Goal: Task Accomplishment & Management: Manage account settings

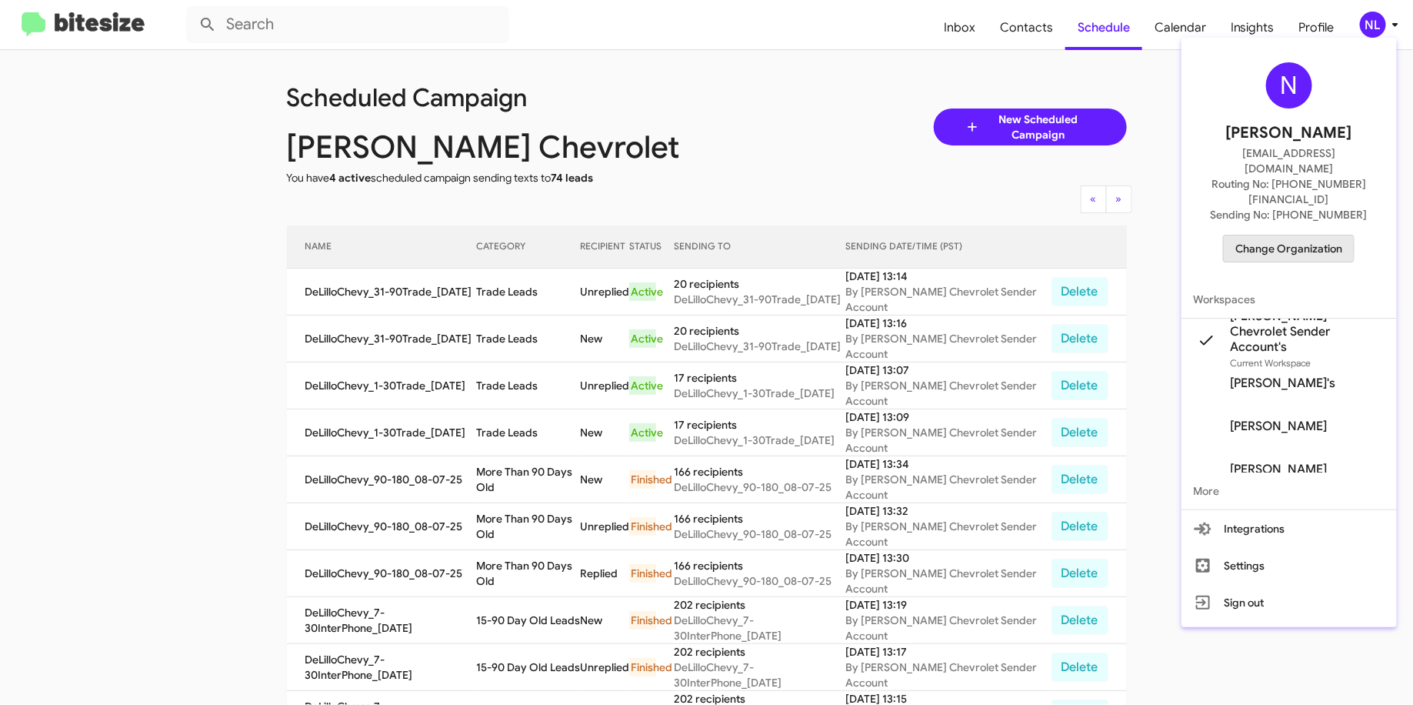
click at [1258, 235] on span "Change Organization" at bounding box center [1289, 248] width 107 height 26
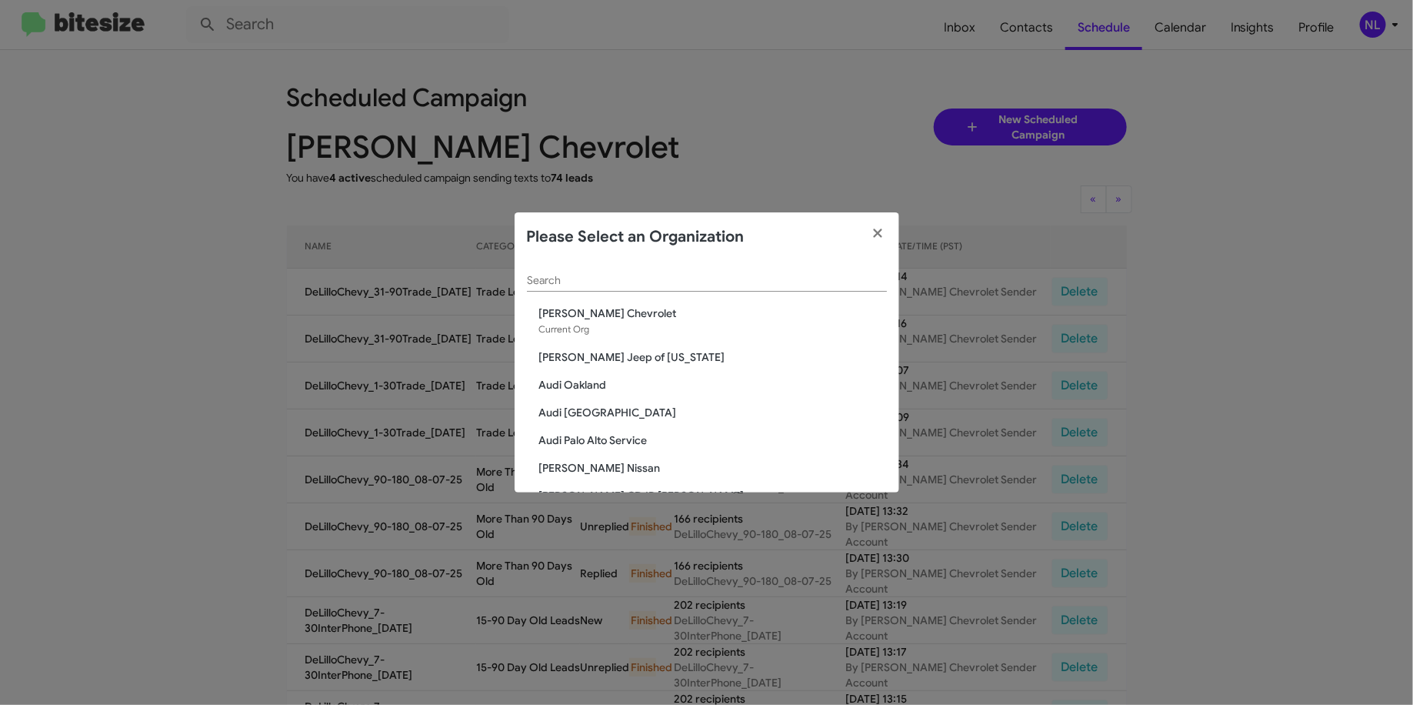
click at [728, 260] on div "Please Select an Organization" at bounding box center [707, 236] width 385 height 49
click at [725, 267] on div "Search" at bounding box center [707, 277] width 360 height 30
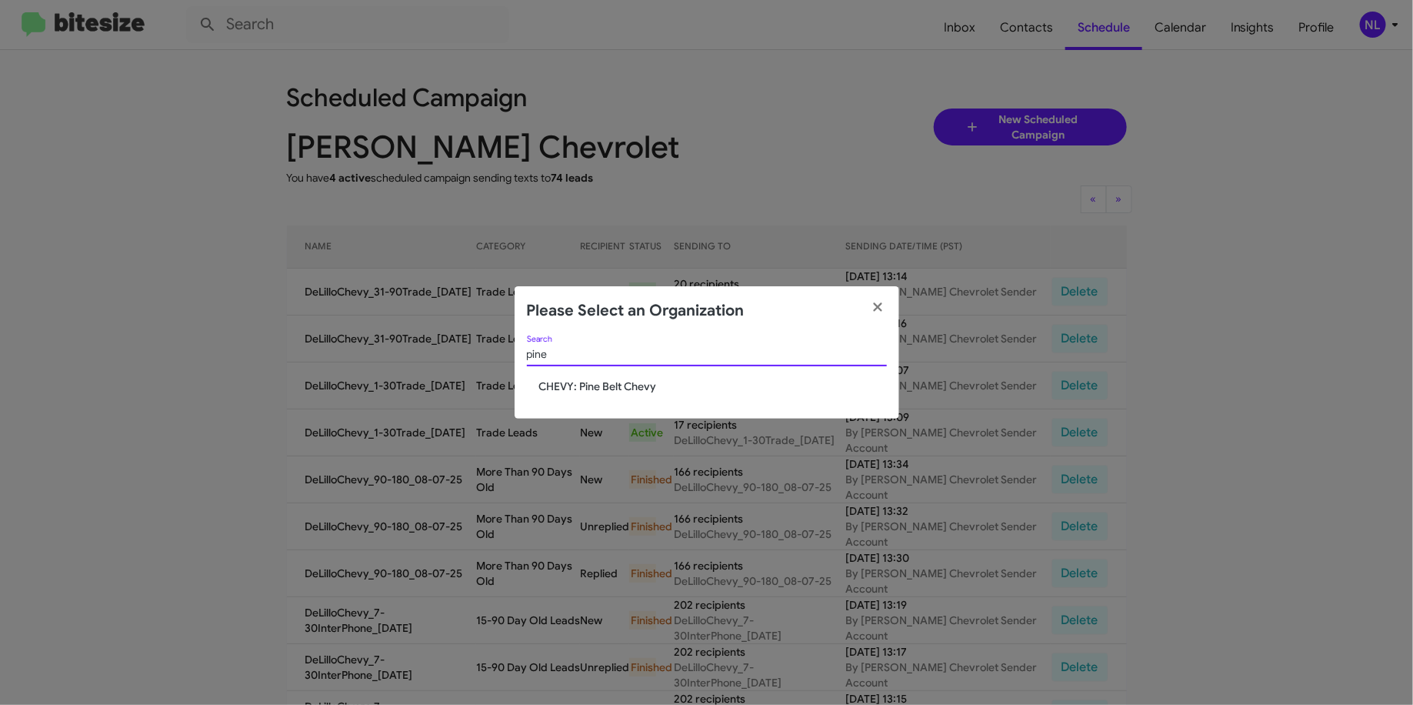
type input "pine"
click at [595, 388] on span "CHEVY: Pine Belt Chevy" at bounding box center [713, 386] width 348 height 15
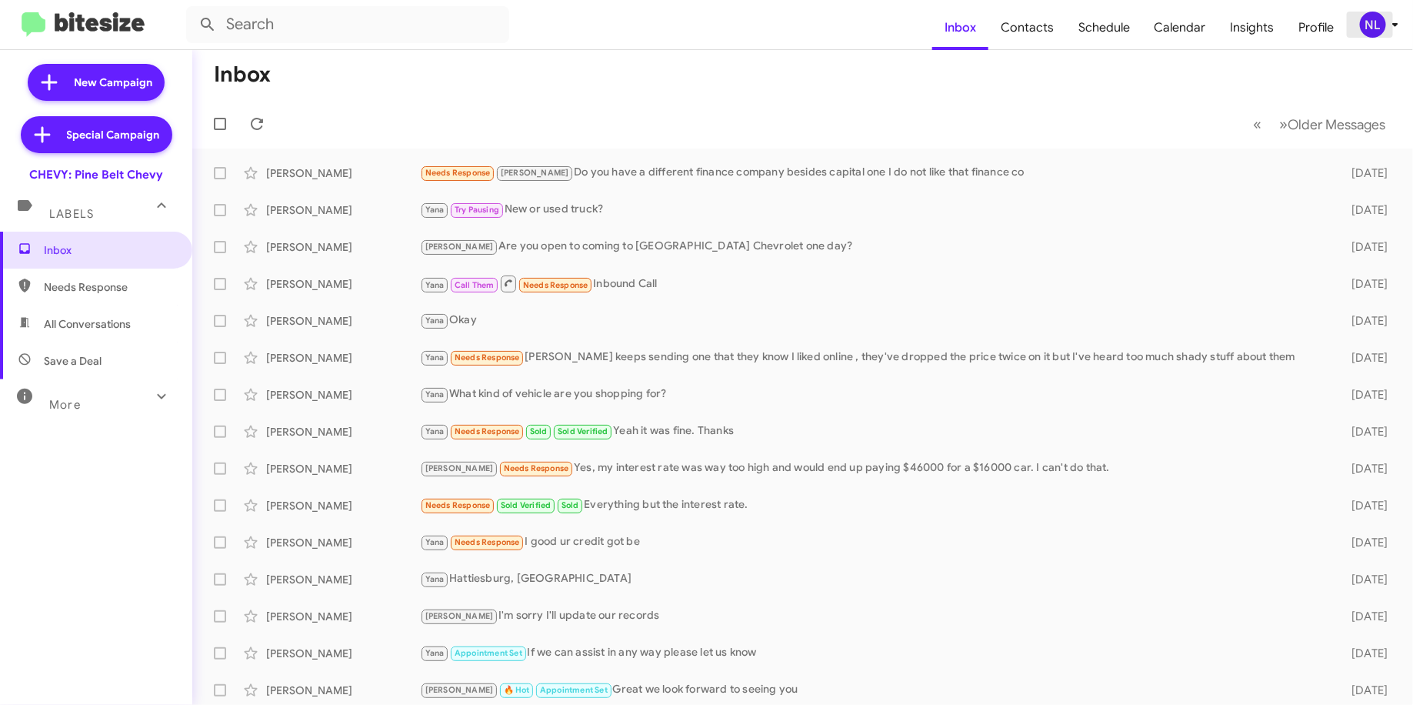
click at [1373, 28] on div "NL" at bounding box center [1373, 25] width 26 height 26
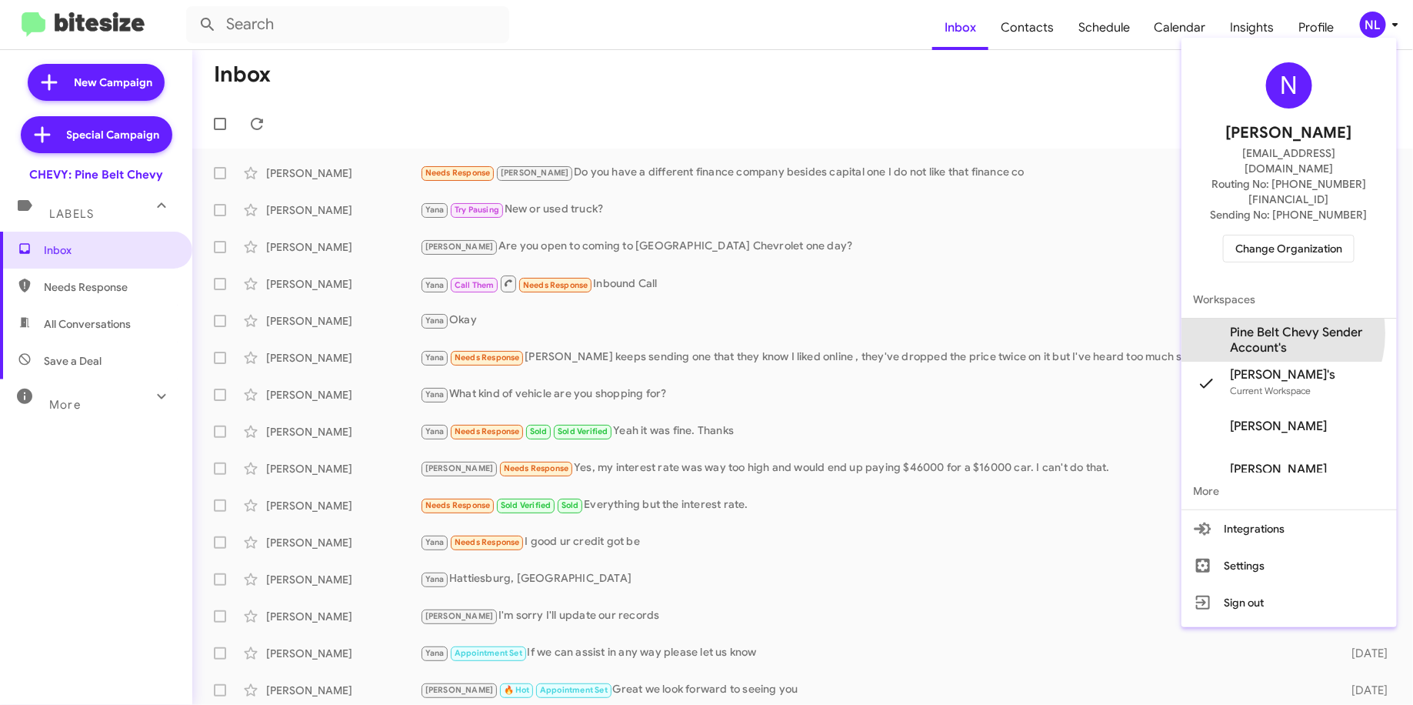
click at [1268, 325] on span "Pine Belt Chevy Sender Account's" at bounding box center [1308, 340] width 154 height 31
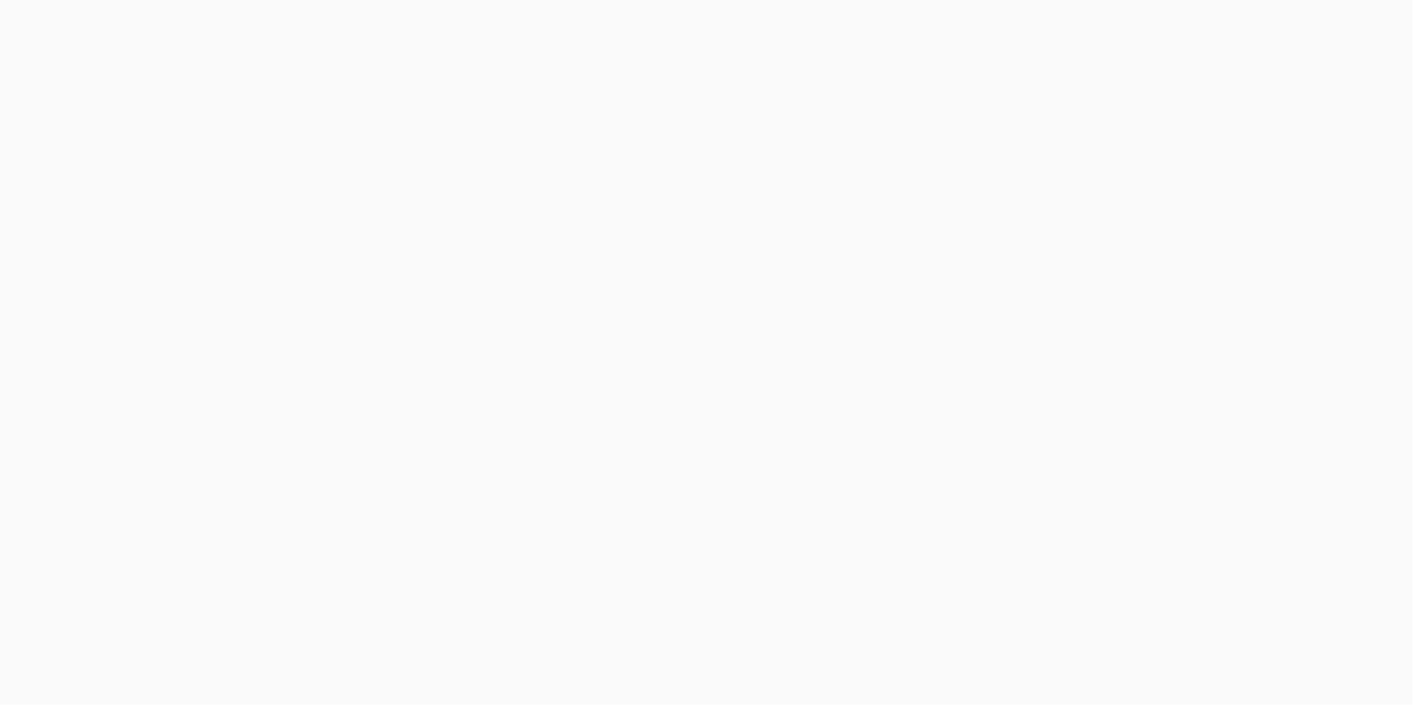
click at [1036, 31] on body at bounding box center [706, 352] width 1413 height 705
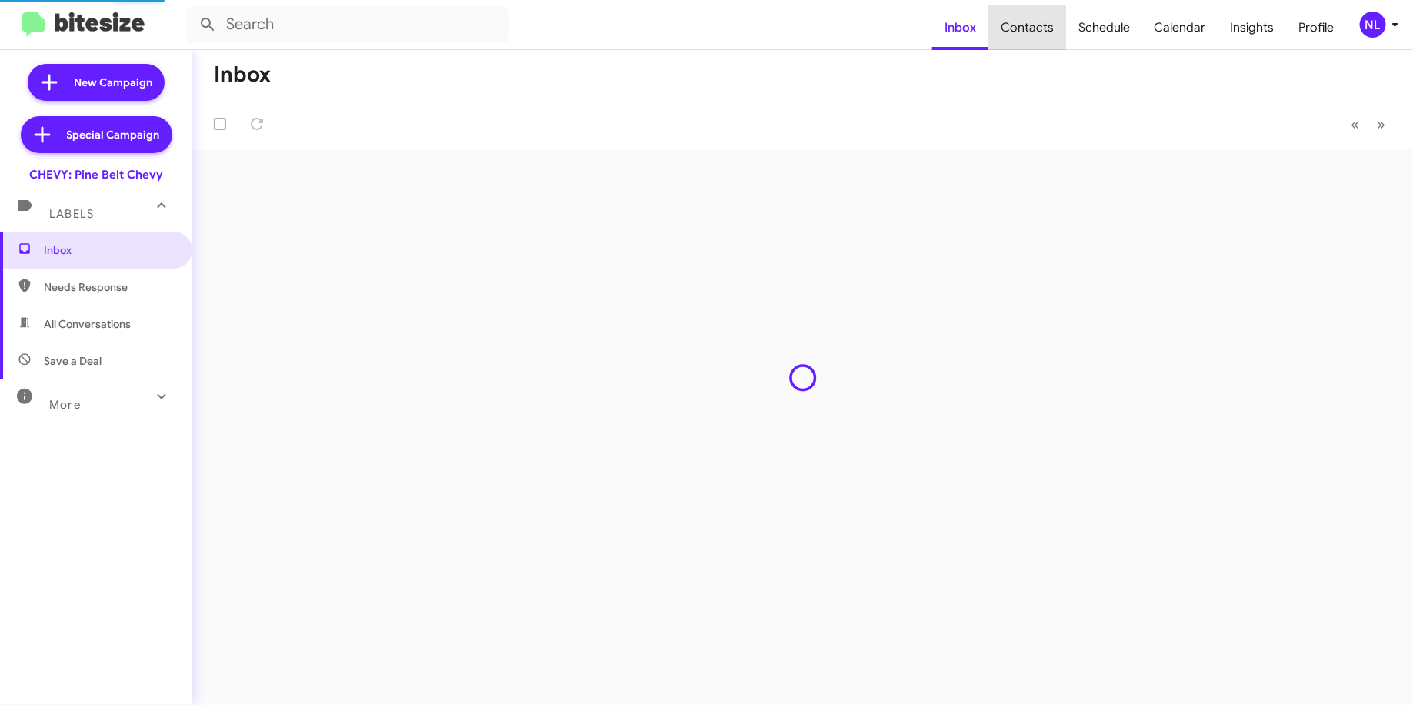
click at [1036, 31] on span "Contacts" at bounding box center [1028, 27] width 78 height 45
type input "in:groups"
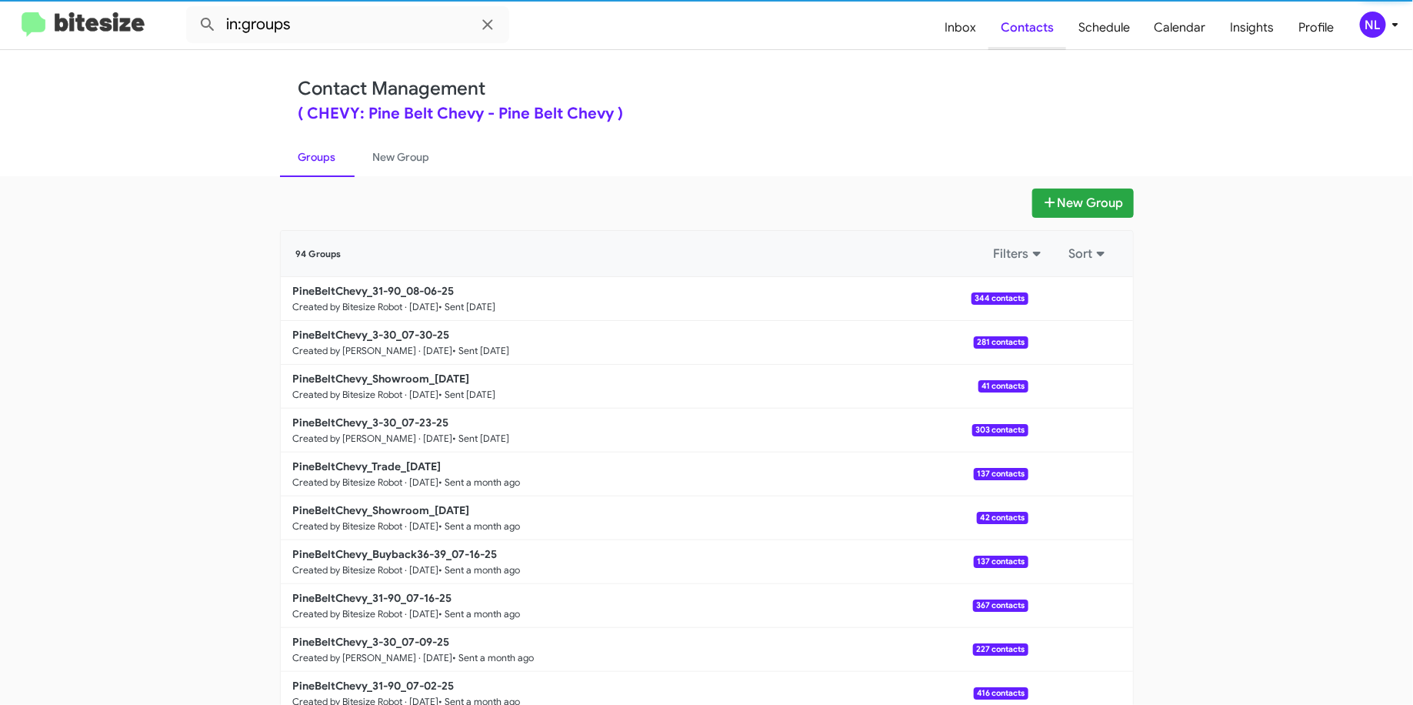
click at [1037, 36] on span "Contacts" at bounding box center [1028, 27] width 78 height 45
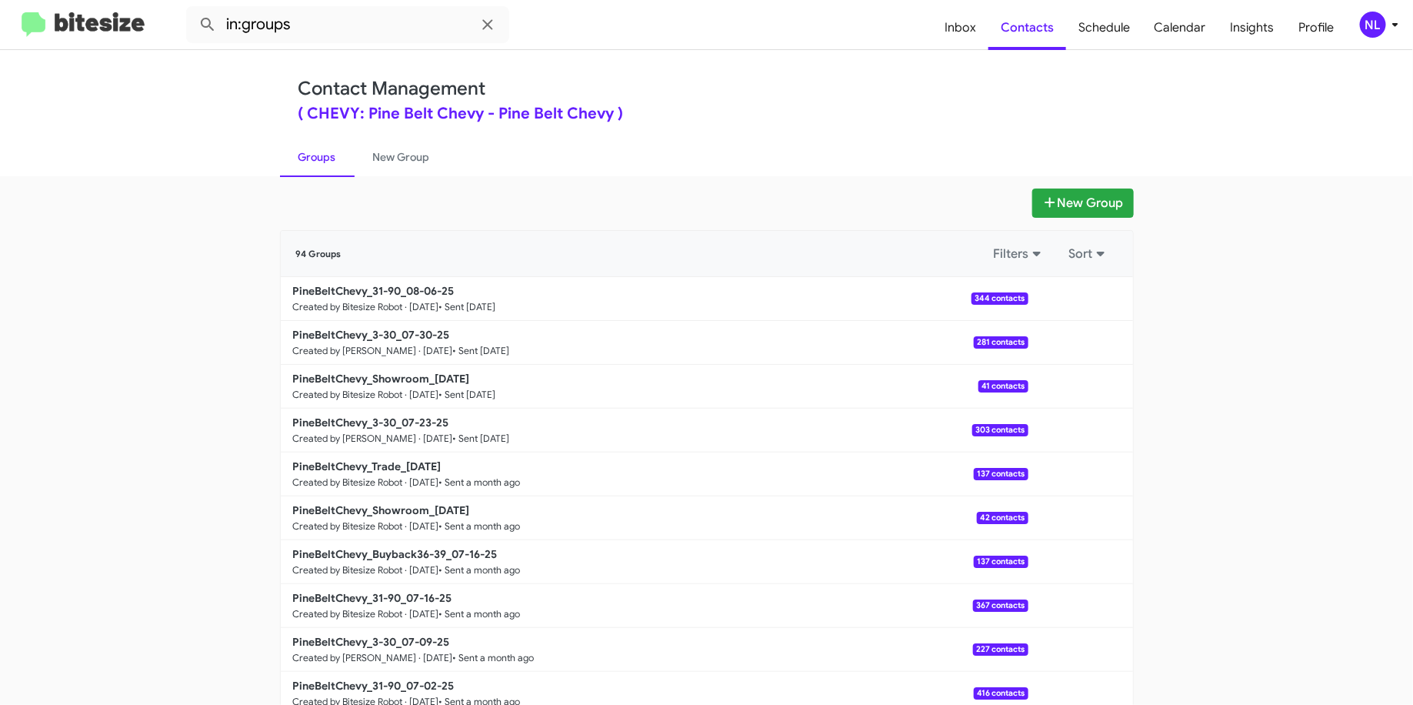
click at [1366, 28] on div "NL" at bounding box center [1373, 25] width 26 height 26
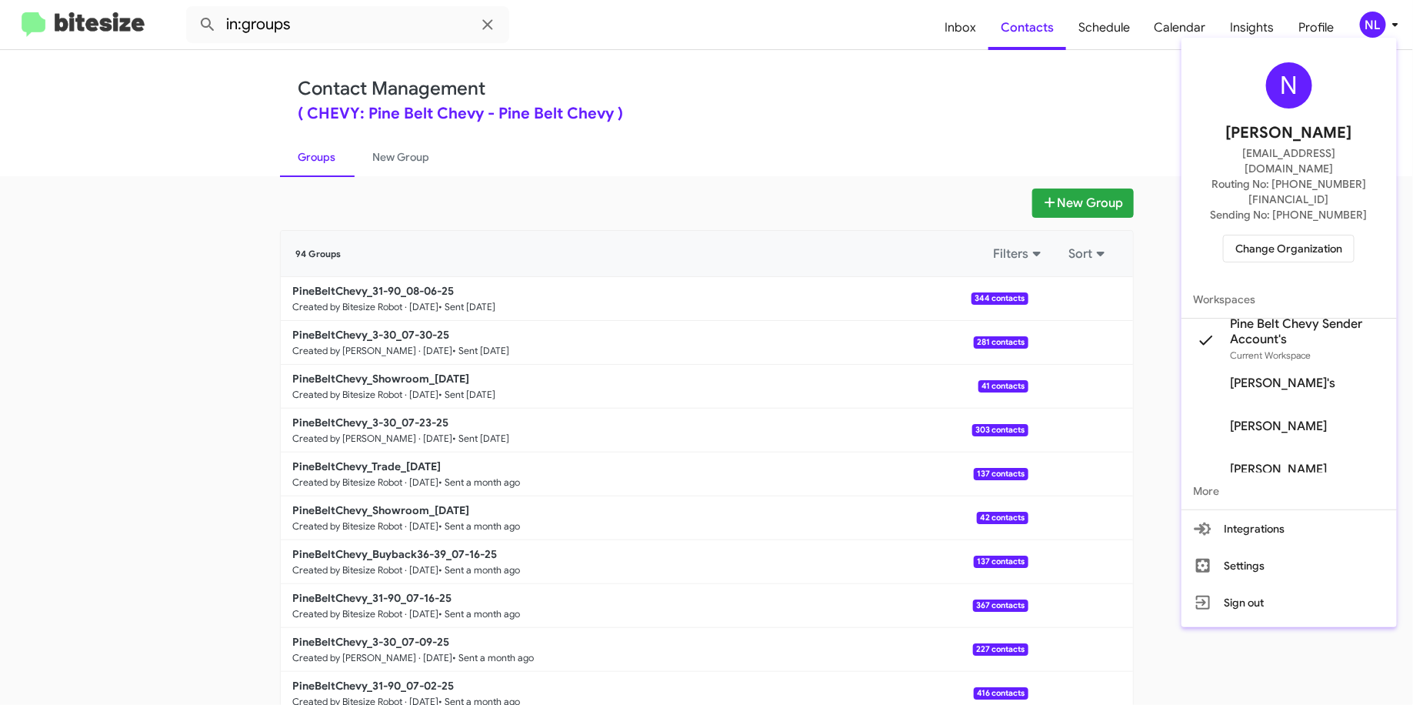
click at [1110, 75] on div at bounding box center [706, 352] width 1413 height 705
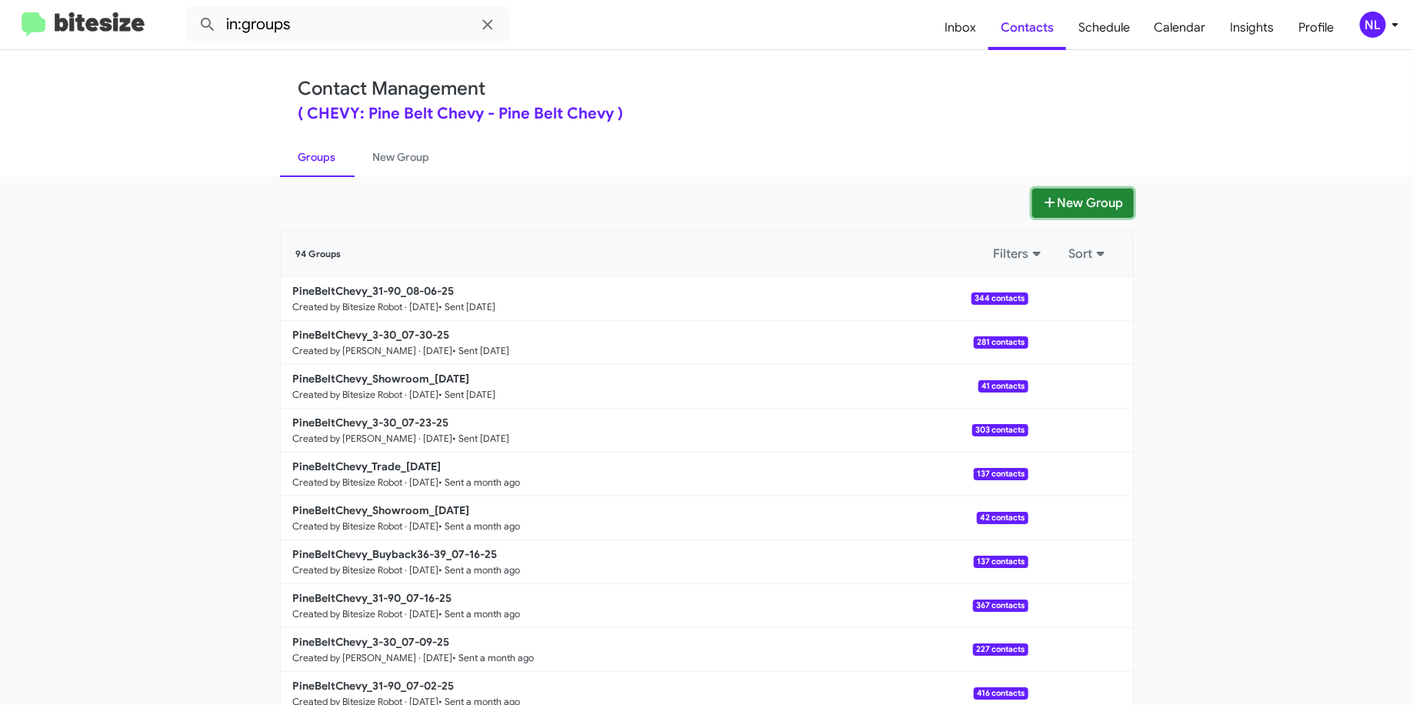
click at [1056, 205] on button "New Group" at bounding box center [1083, 202] width 102 height 29
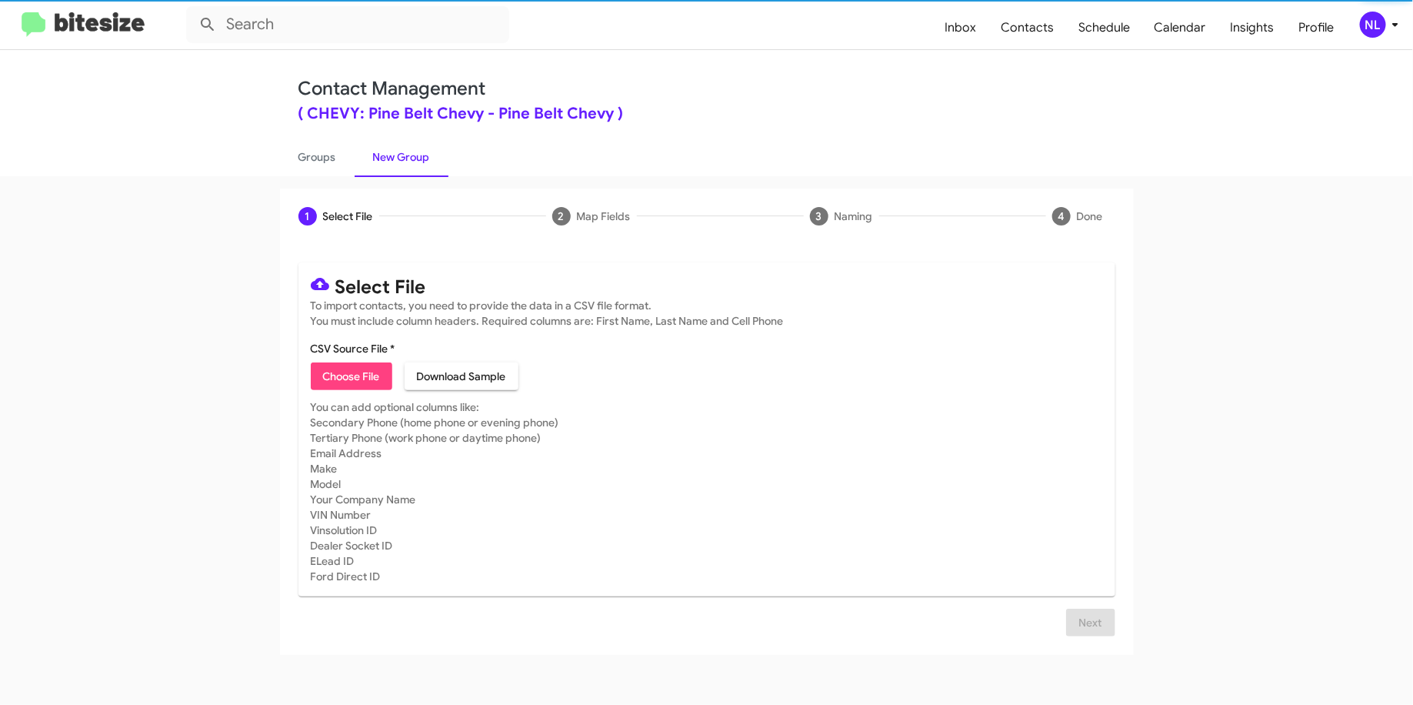
click at [348, 370] on span "Choose File" at bounding box center [351, 376] width 57 height 28
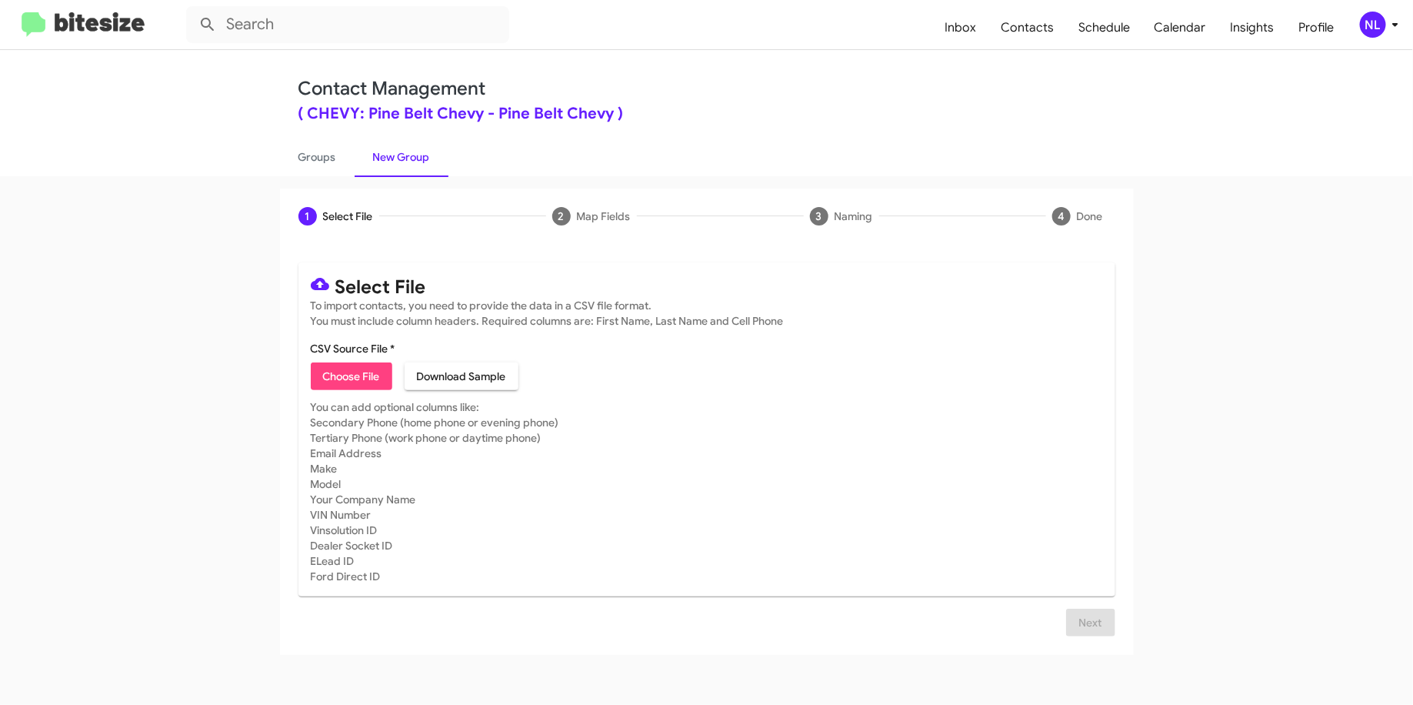
type input "PineBeltChevy_Savings_ALL_ALL_08-12-25"
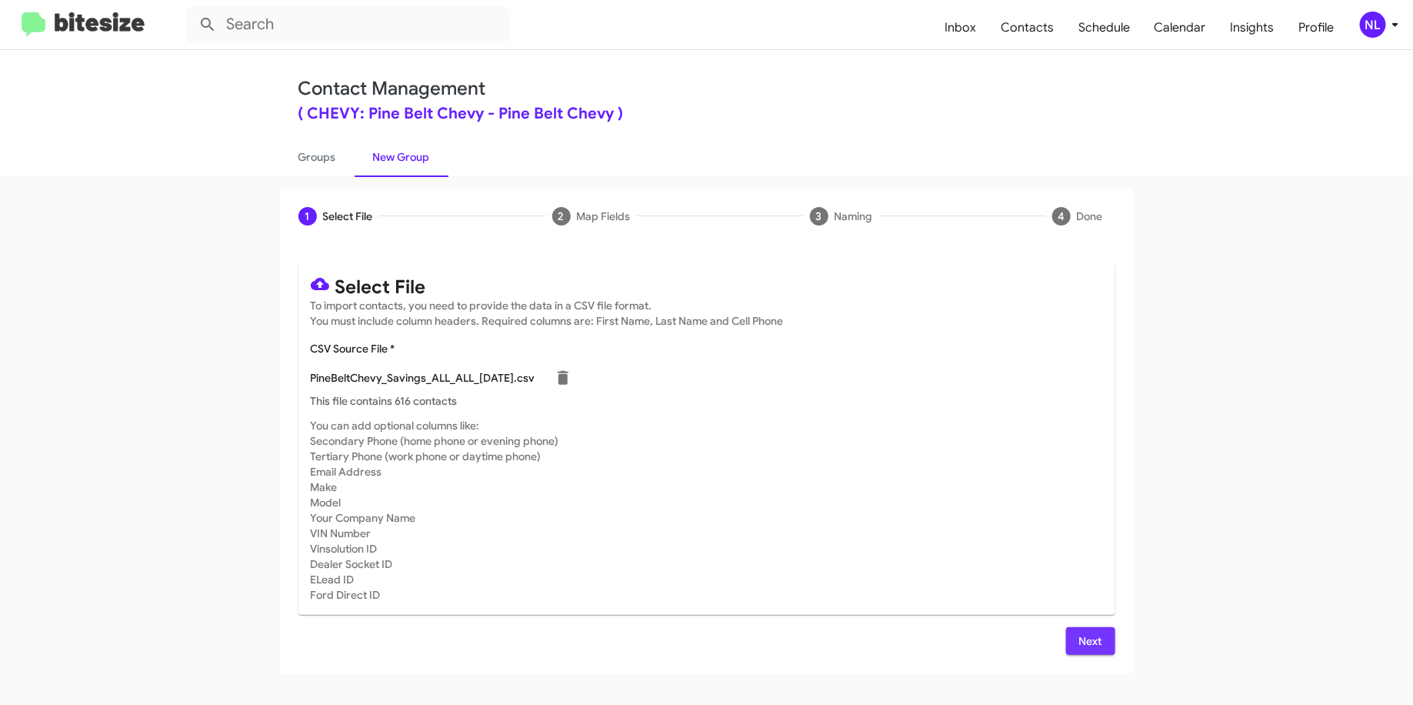
click at [1076, 633] on button "Next" at bounding box center [1090, 641] width 49 height 28
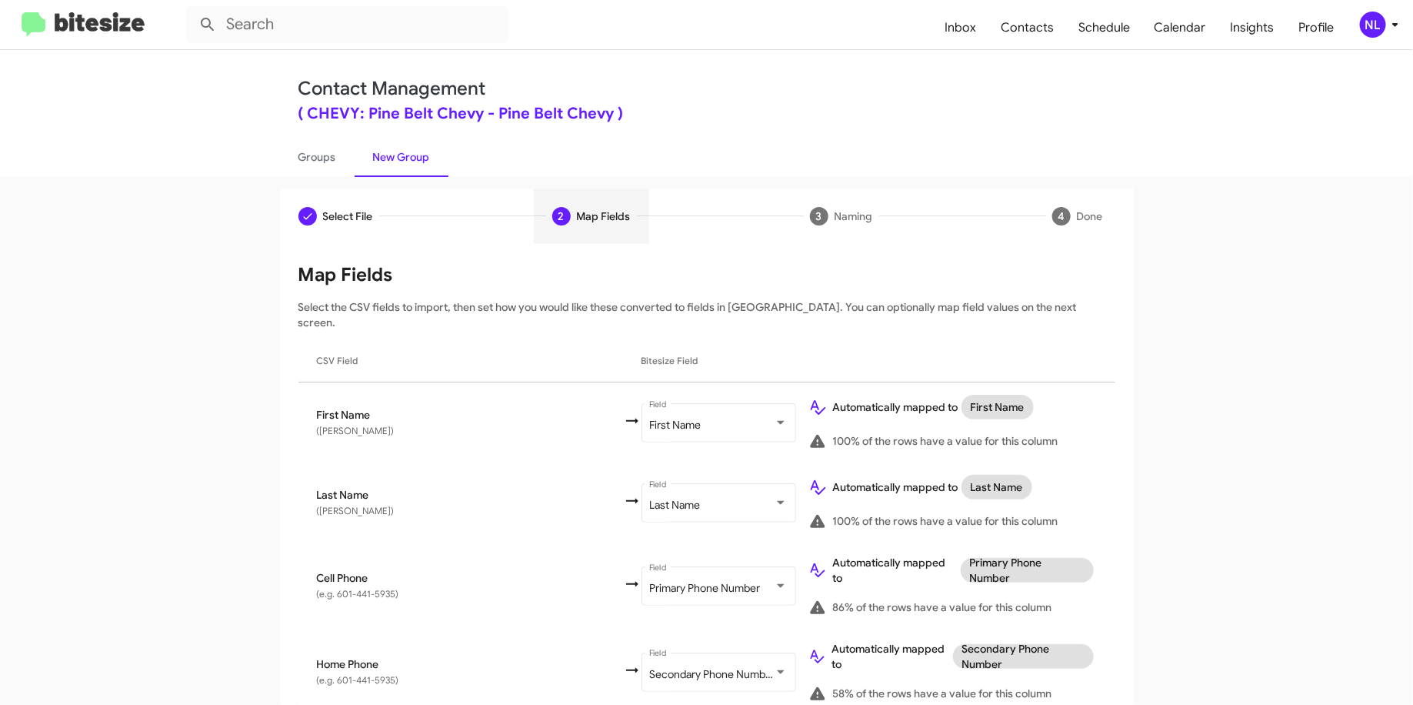
scroll to position [659, 0]
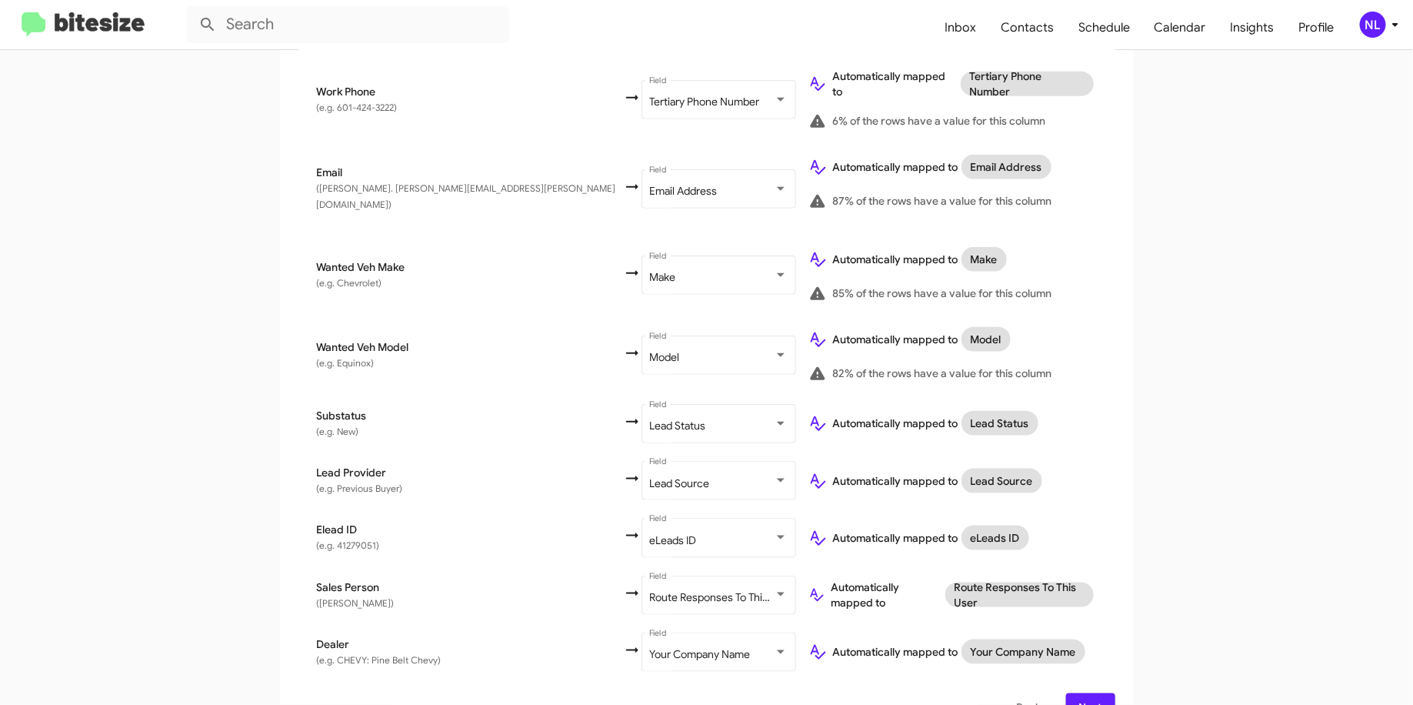
click at [1085, 693] on span "Next" at bounding box center [1091, 707] width 25 height 28
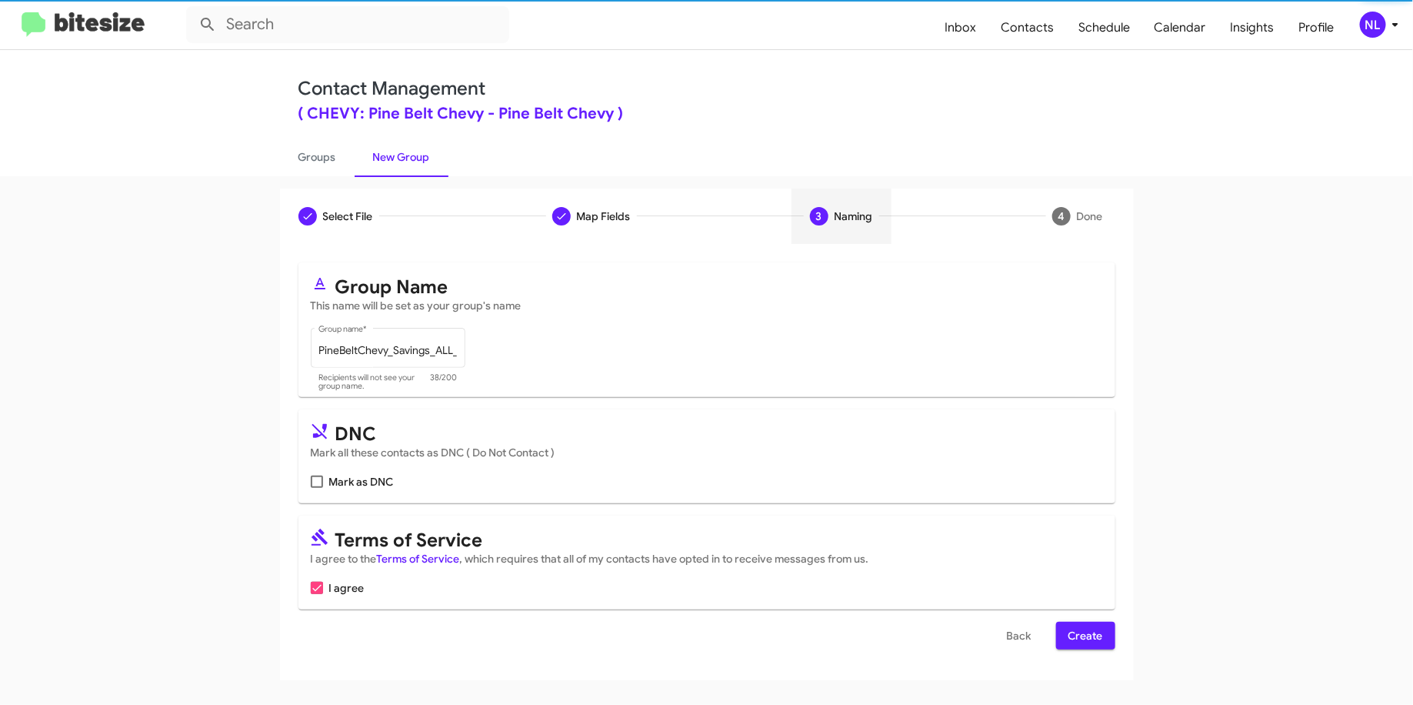
scroll to position [0, 0]
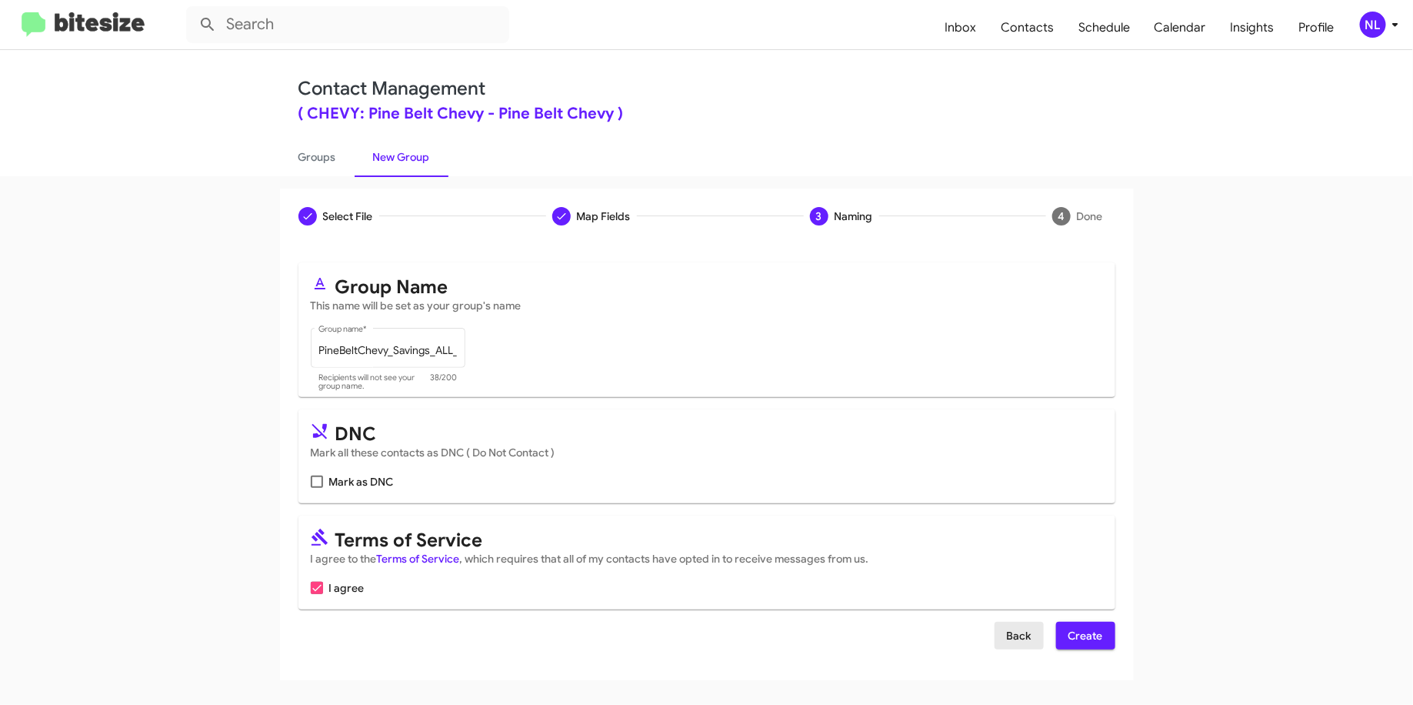
click at [1034, 632] on button "Back" at bounding box center [1019, 636] width 49 height 28
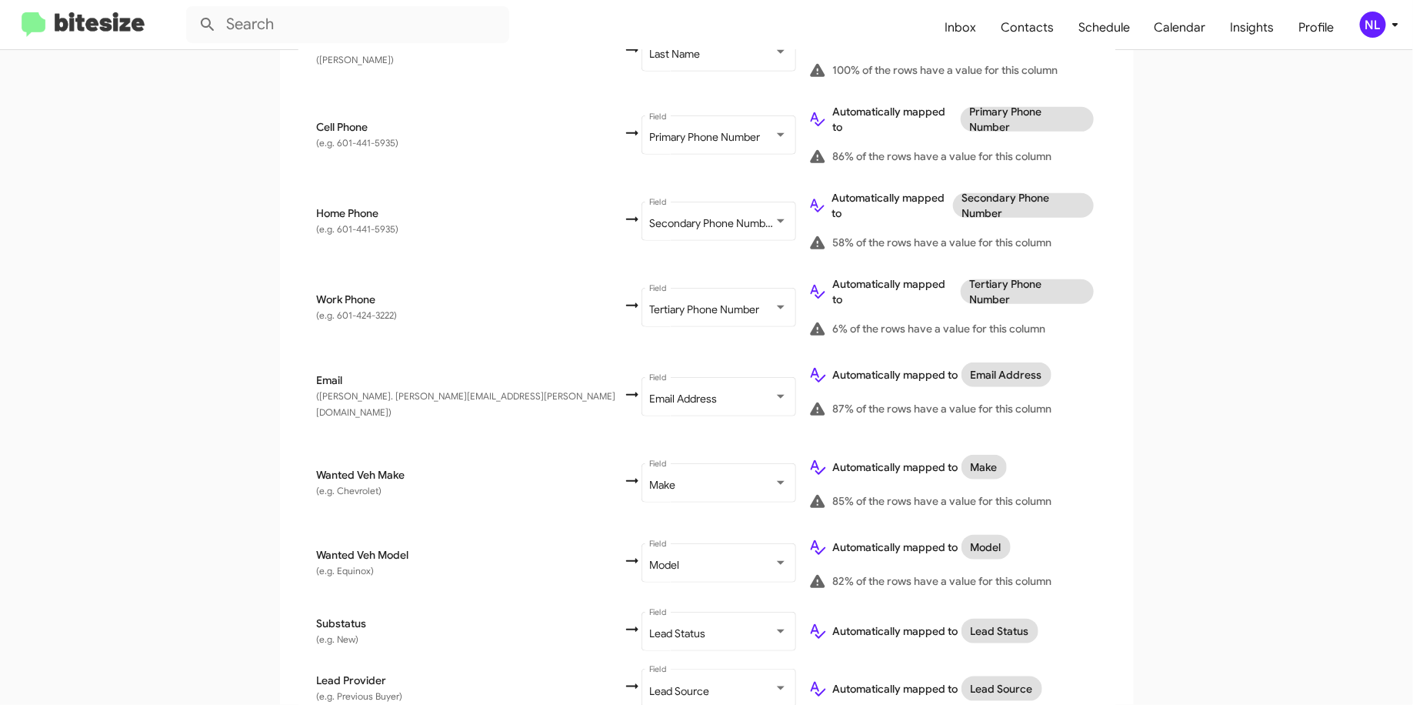
scroll to position [659, 0]
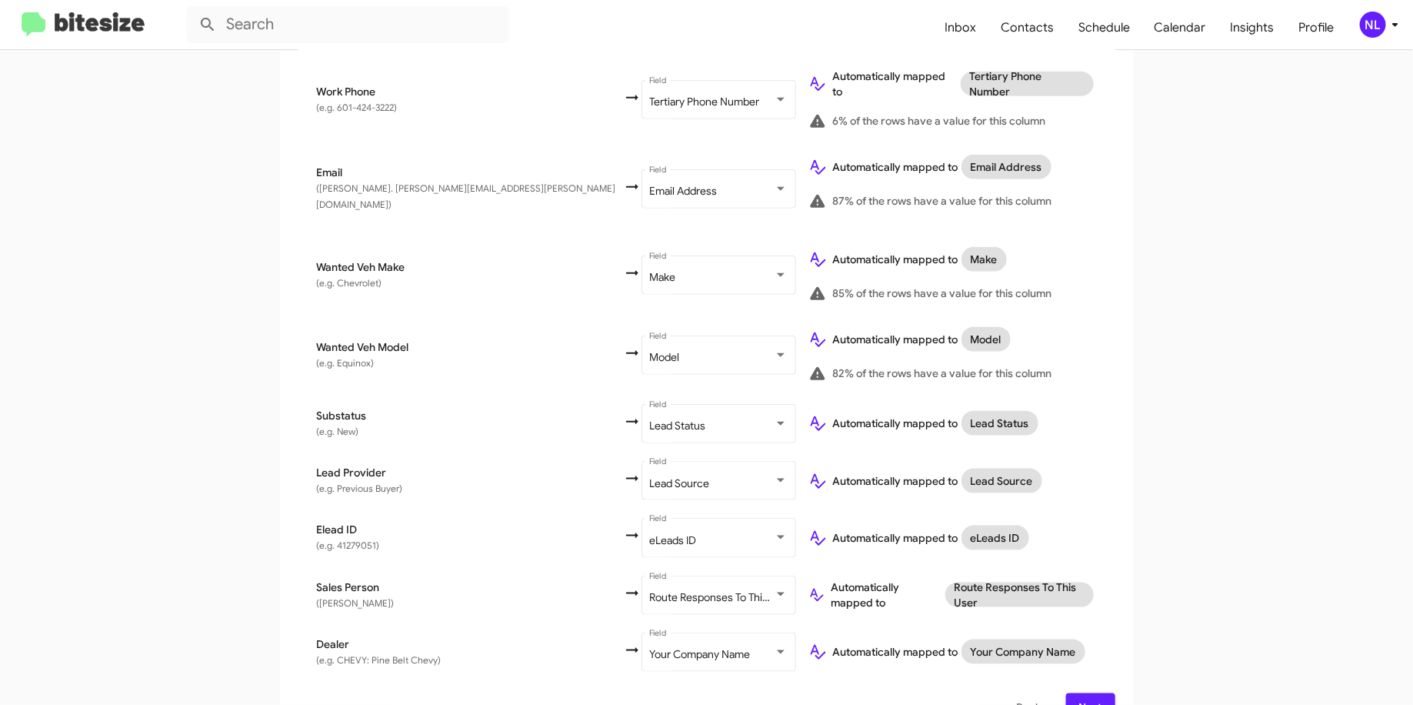
click at [1096, 693] on span "Next" at bounding box center [1091, 707] width 25 height 28
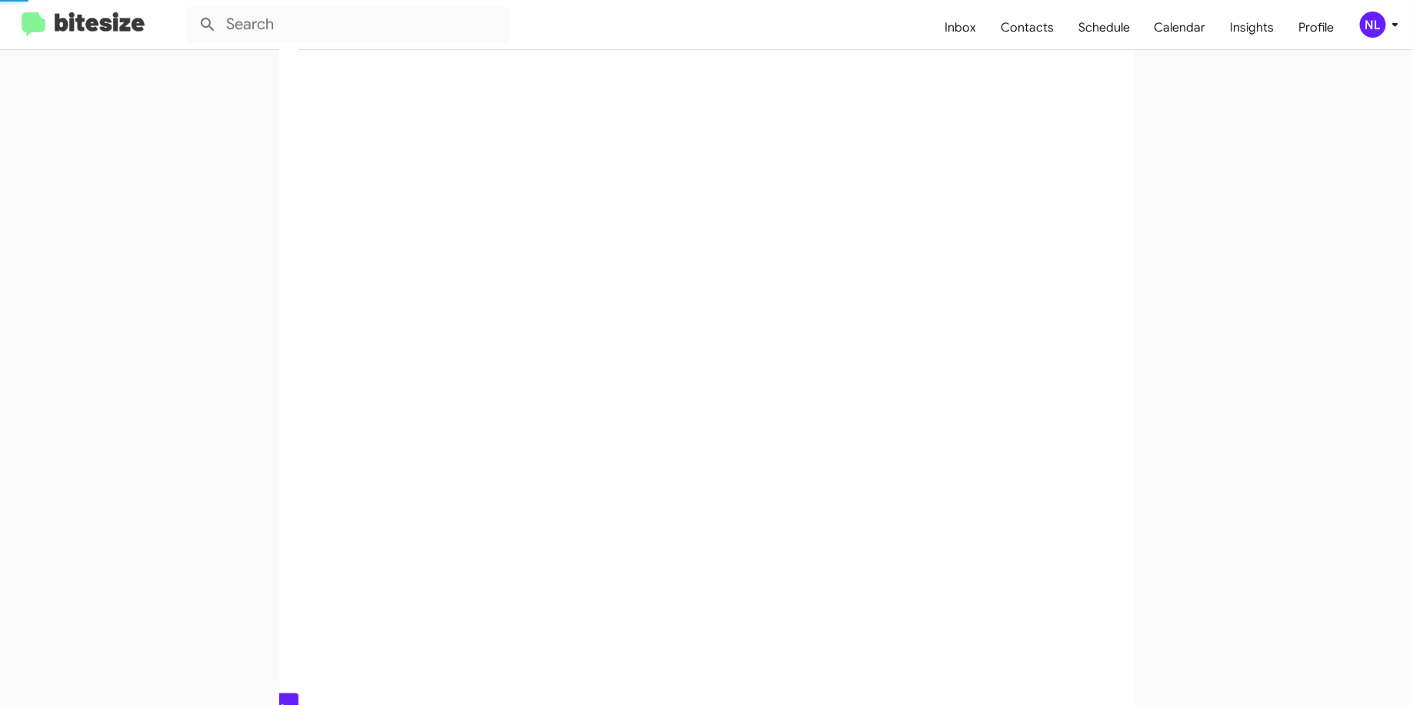
scroll to position [0, 0]
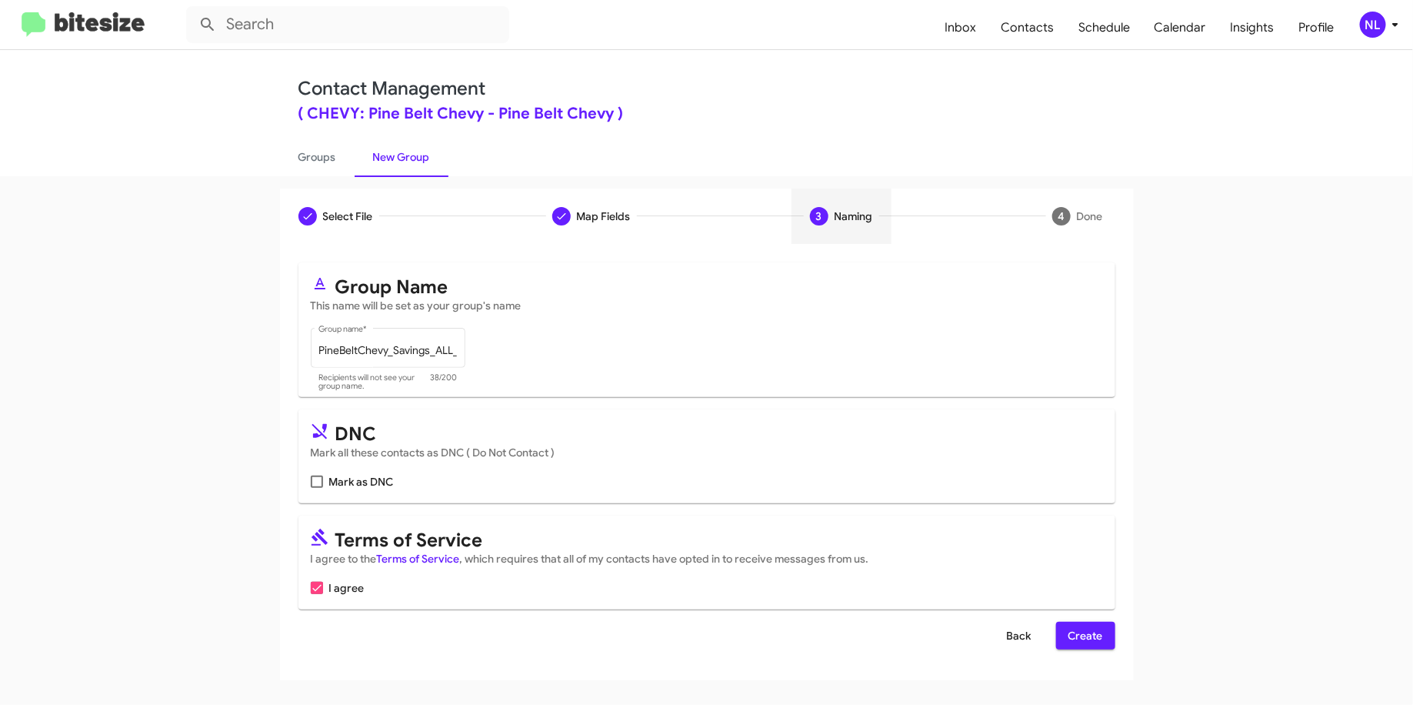
click at [1018, 631] on span "Back" at bounding box center [1019, 636] width 25 height 28
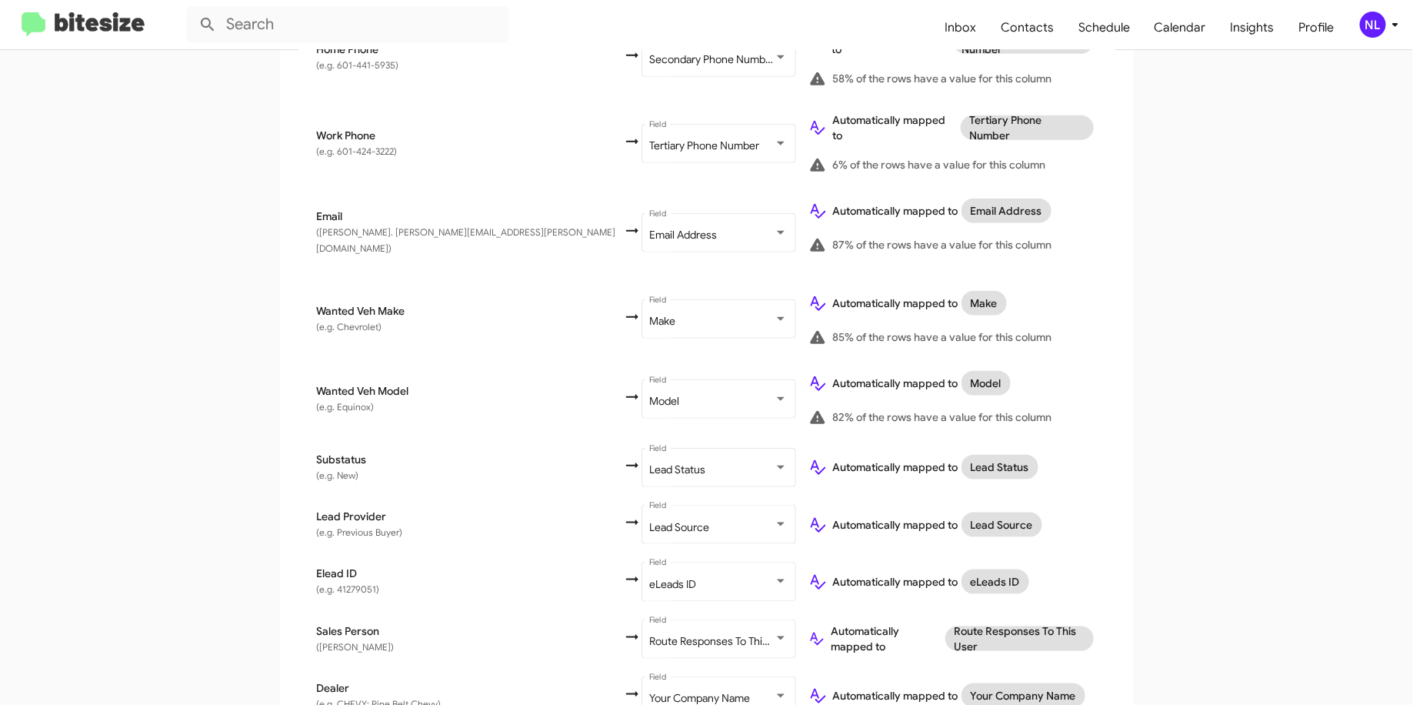
scroll to position [659, 0]
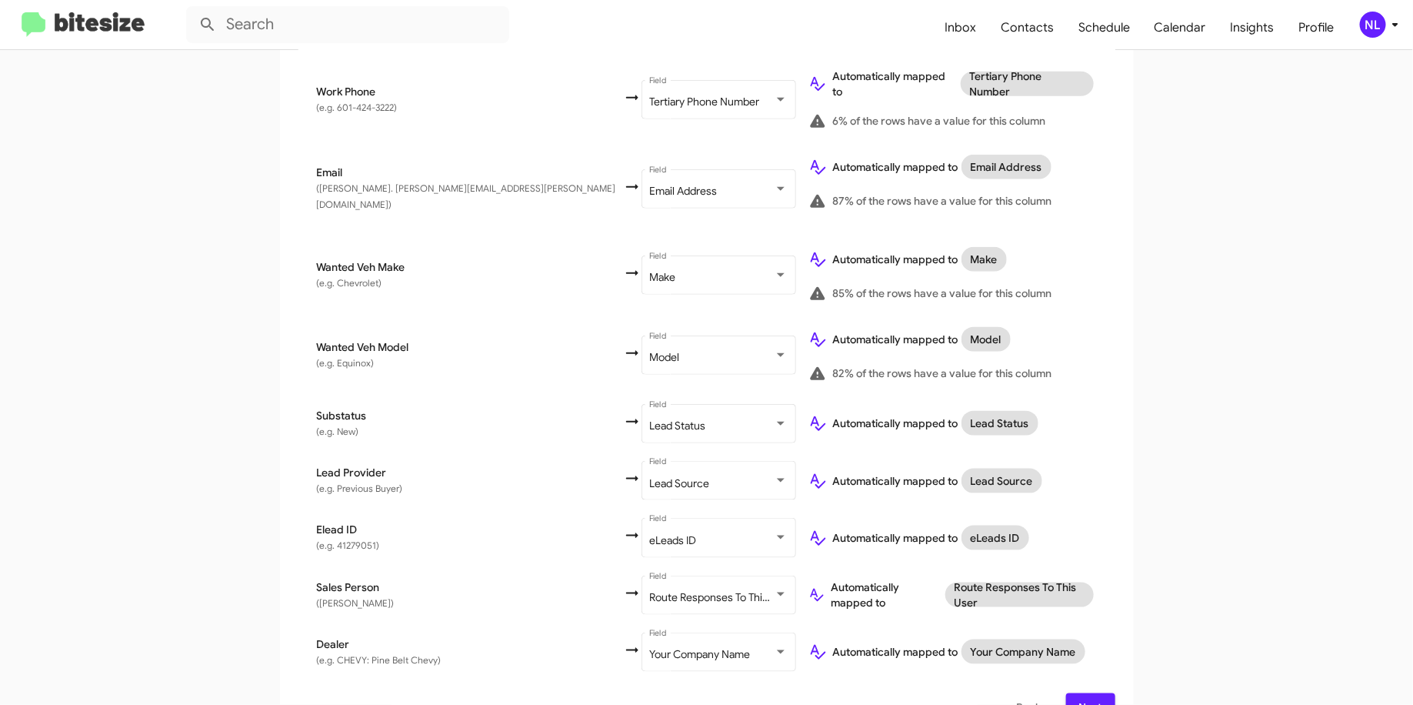
click at [1082, 693] on span "Next" at bounding box center [1091, 707] width 25 height 28
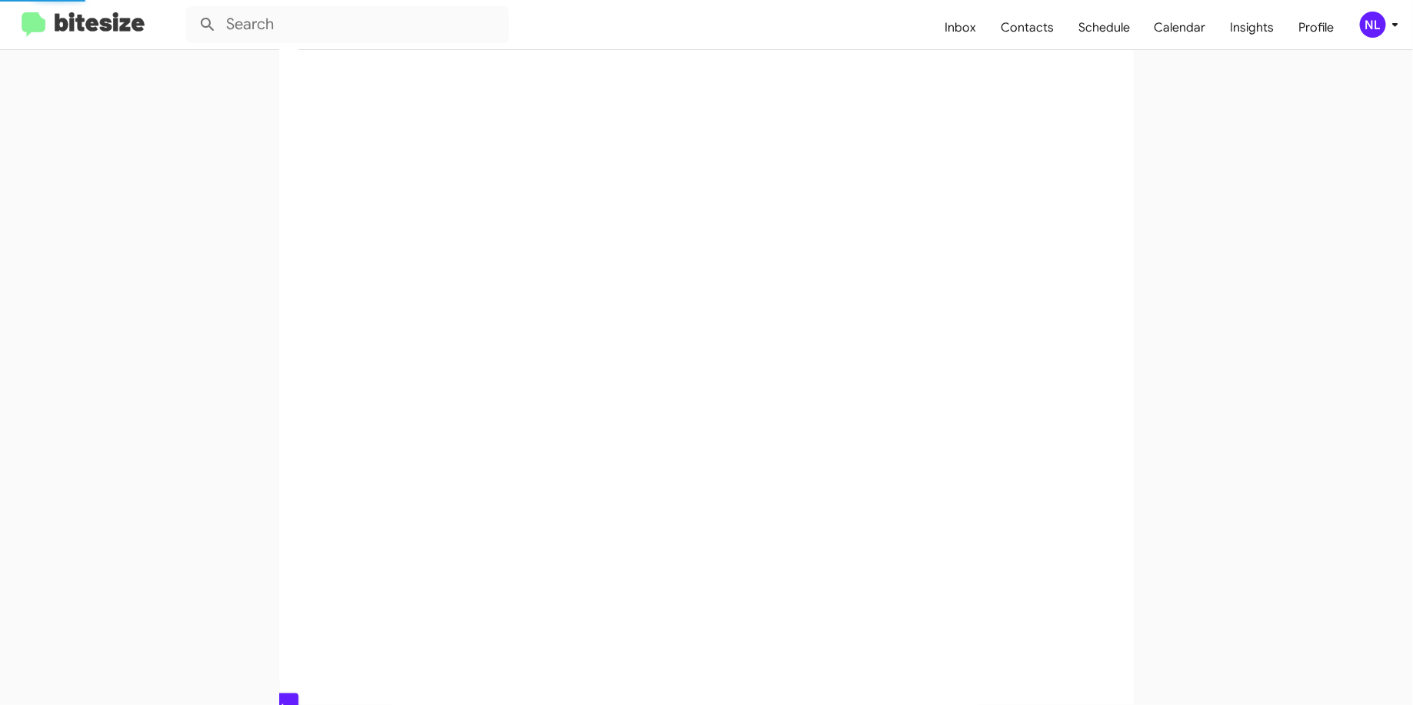
scroll to position [0, 0]
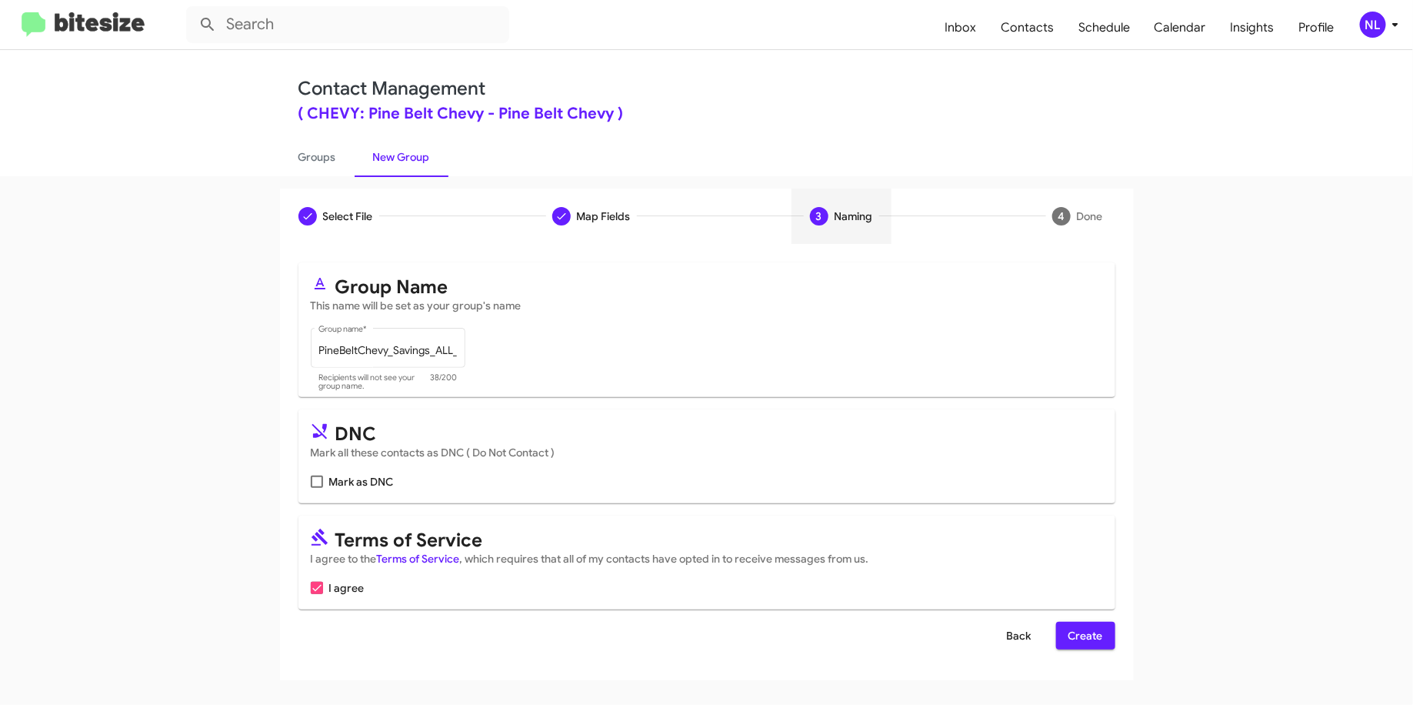
click at [1003, 632] on button "Back" at bounding box center [1019, 636] width 49 height 28
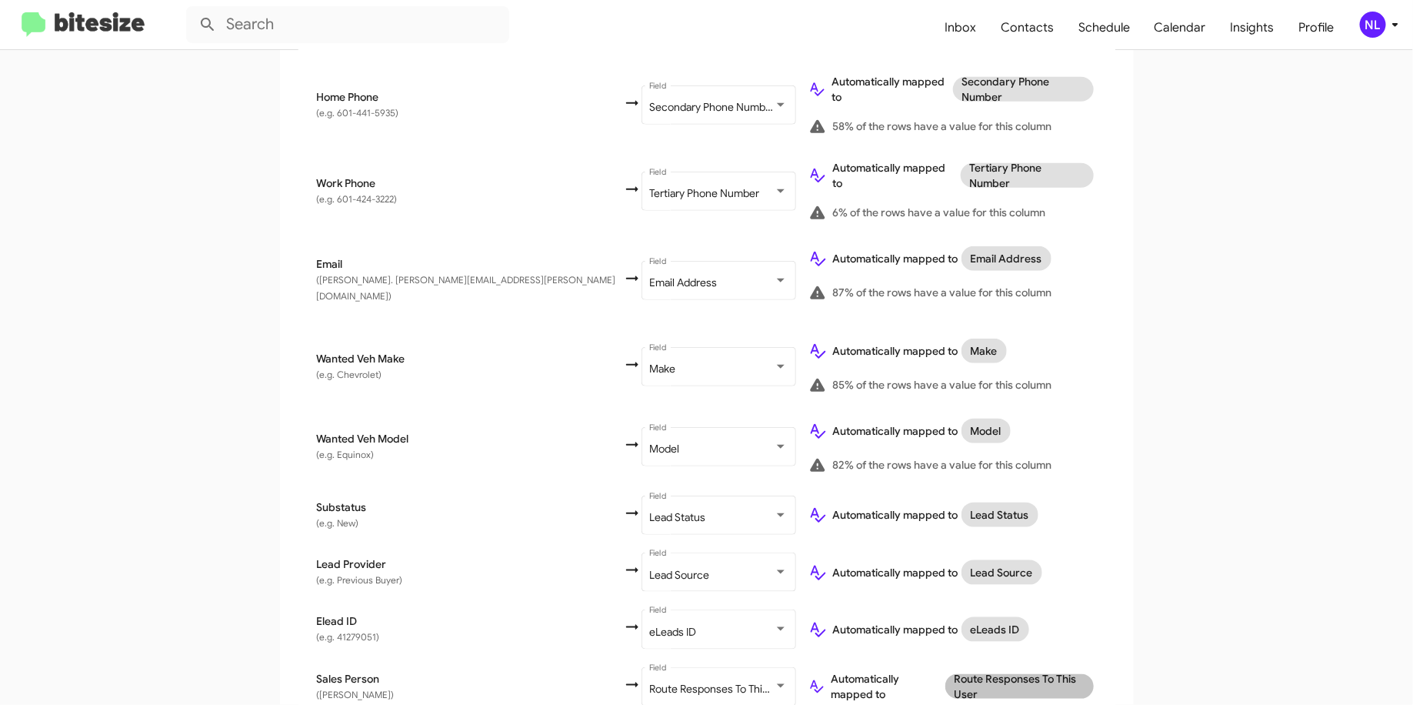
scroll to position [659, 0]
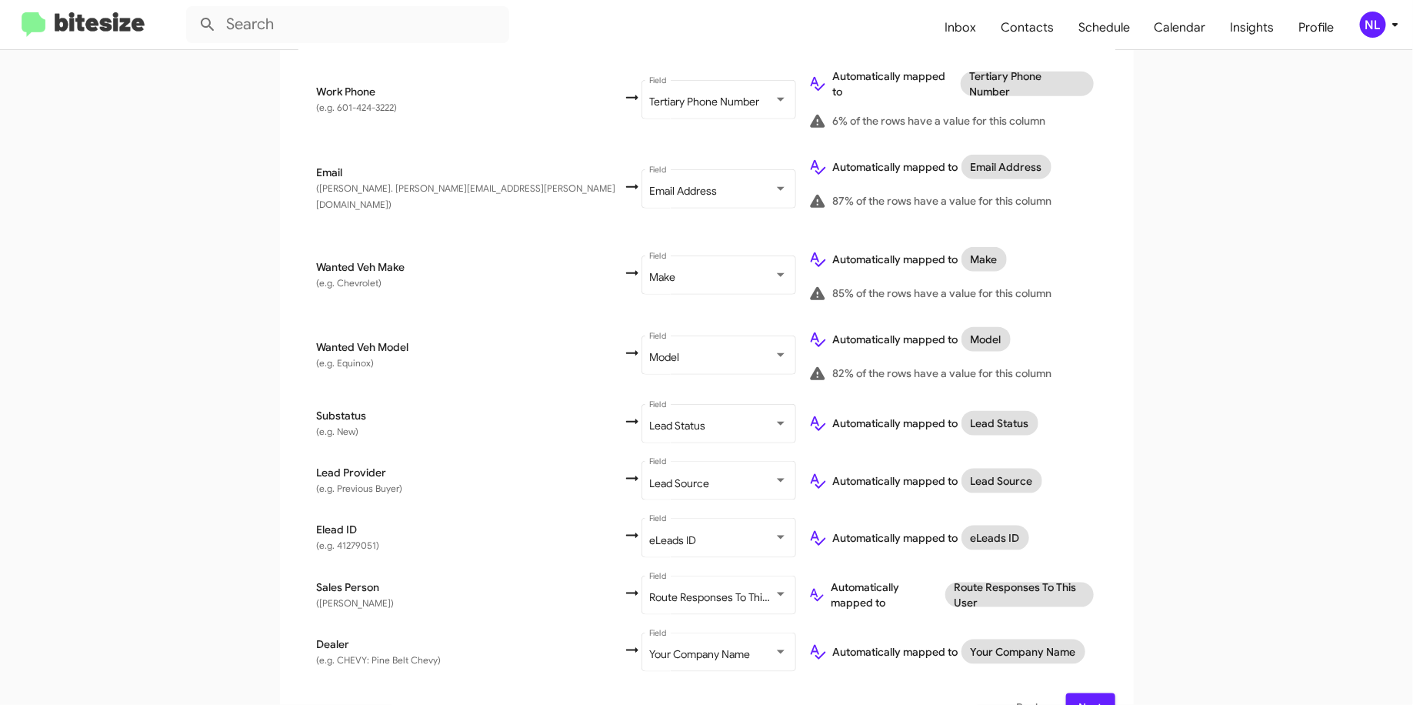
click at [1085, 693] on span "Next" at bounding box center [1091, 707] width 25 height 28
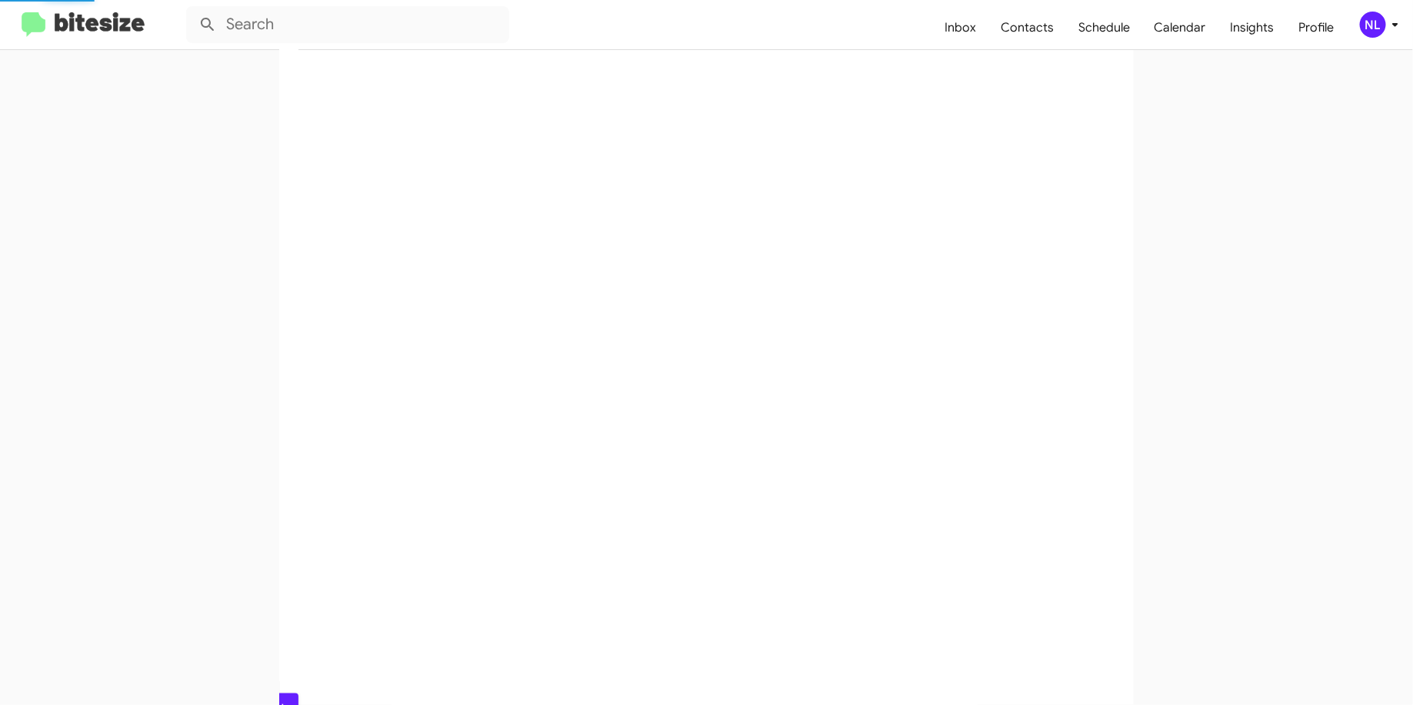
scroll to position [0, 0]
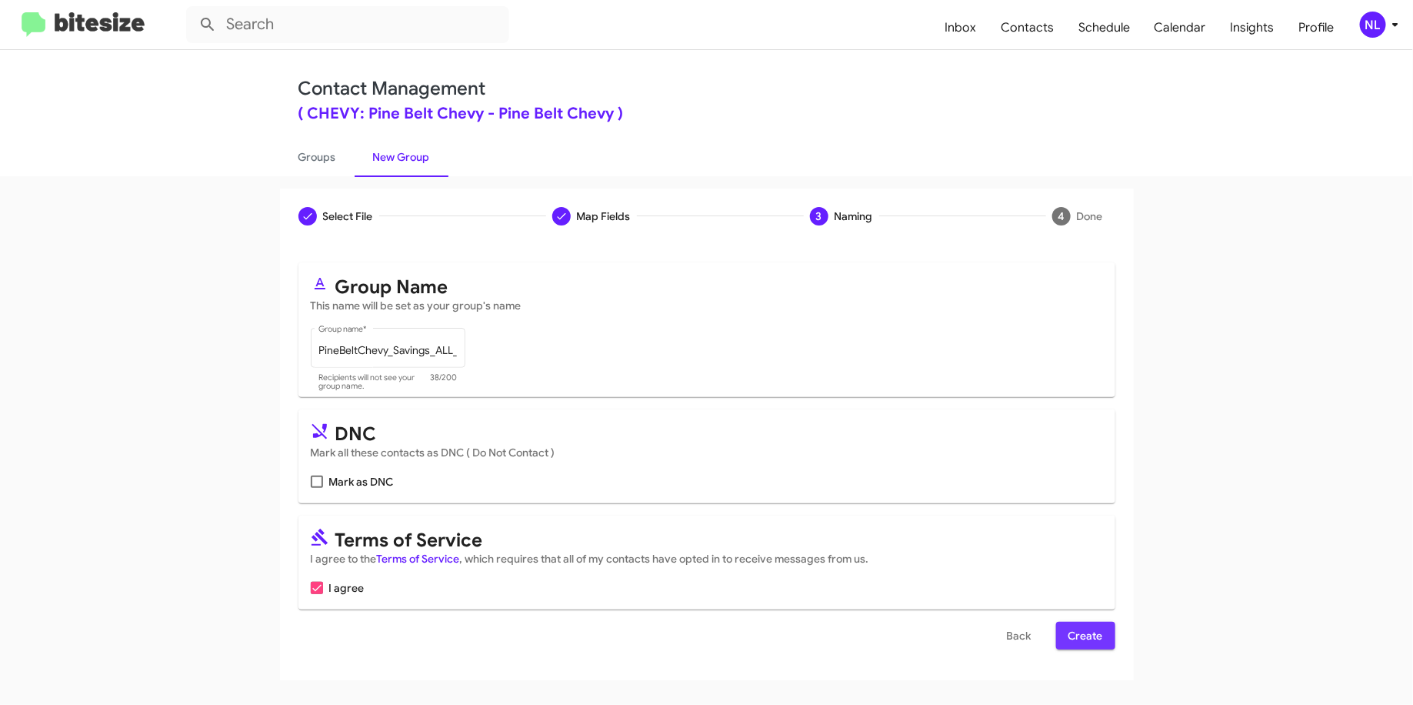
click at [1098, 636] on span "Create" at bounding box center [1086, 636] width 35 height 28
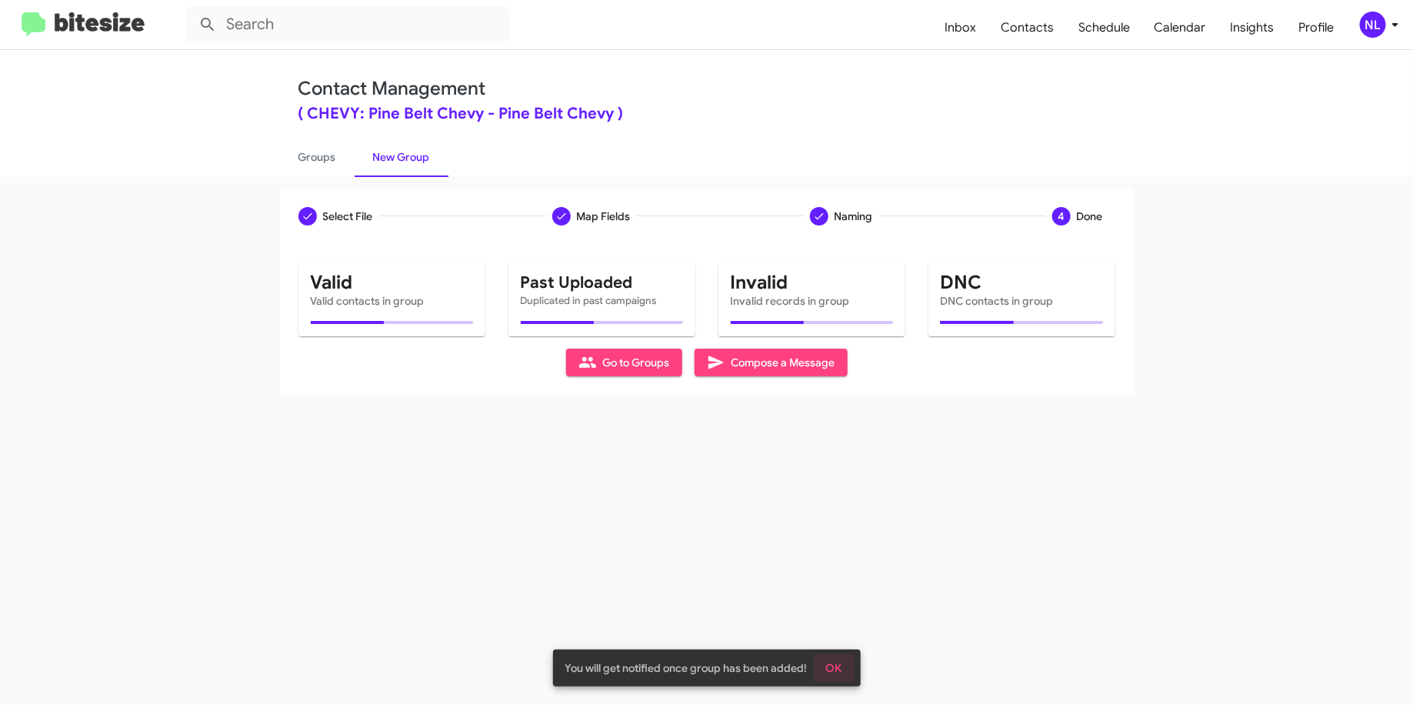
click at [830, 672] on span "OK" at bounding box center [834, 668] width 16 height 28
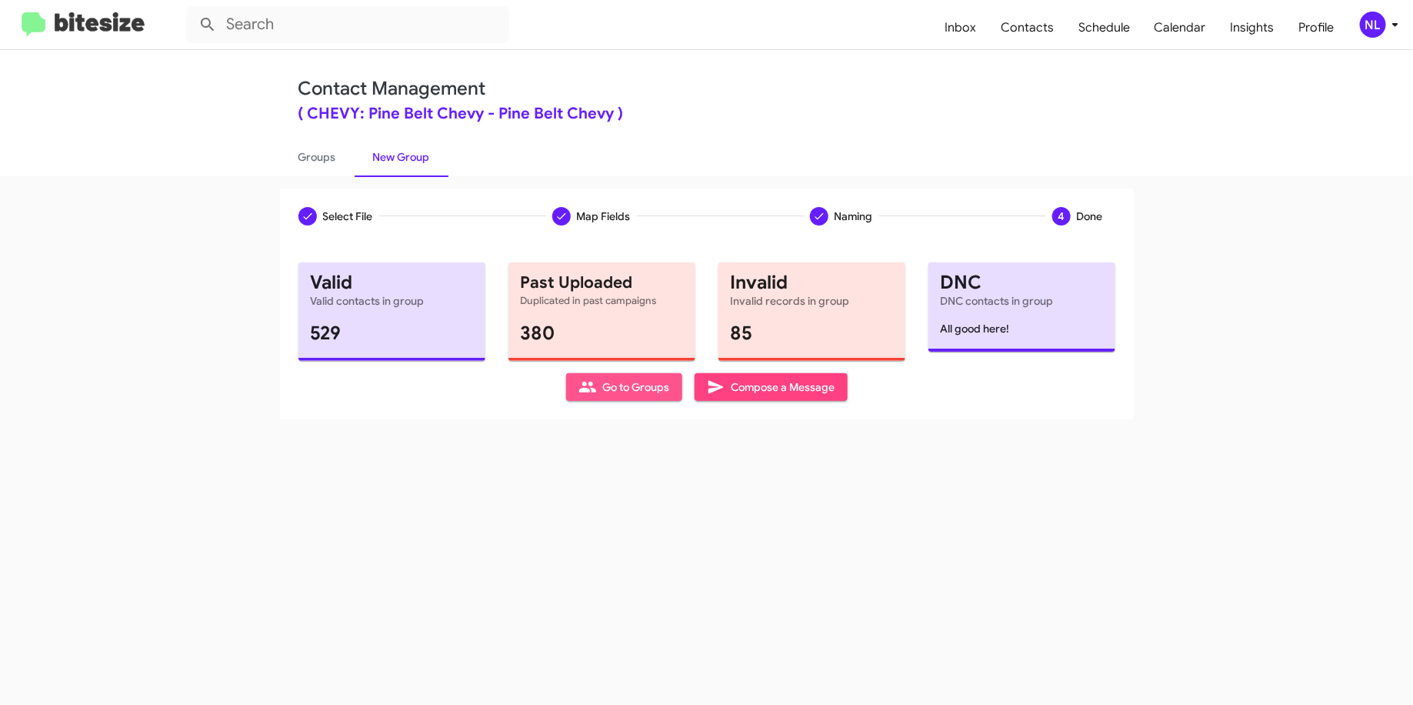
click at [579, 378] on icon at bounding box center [588, 387] width 18 height 18
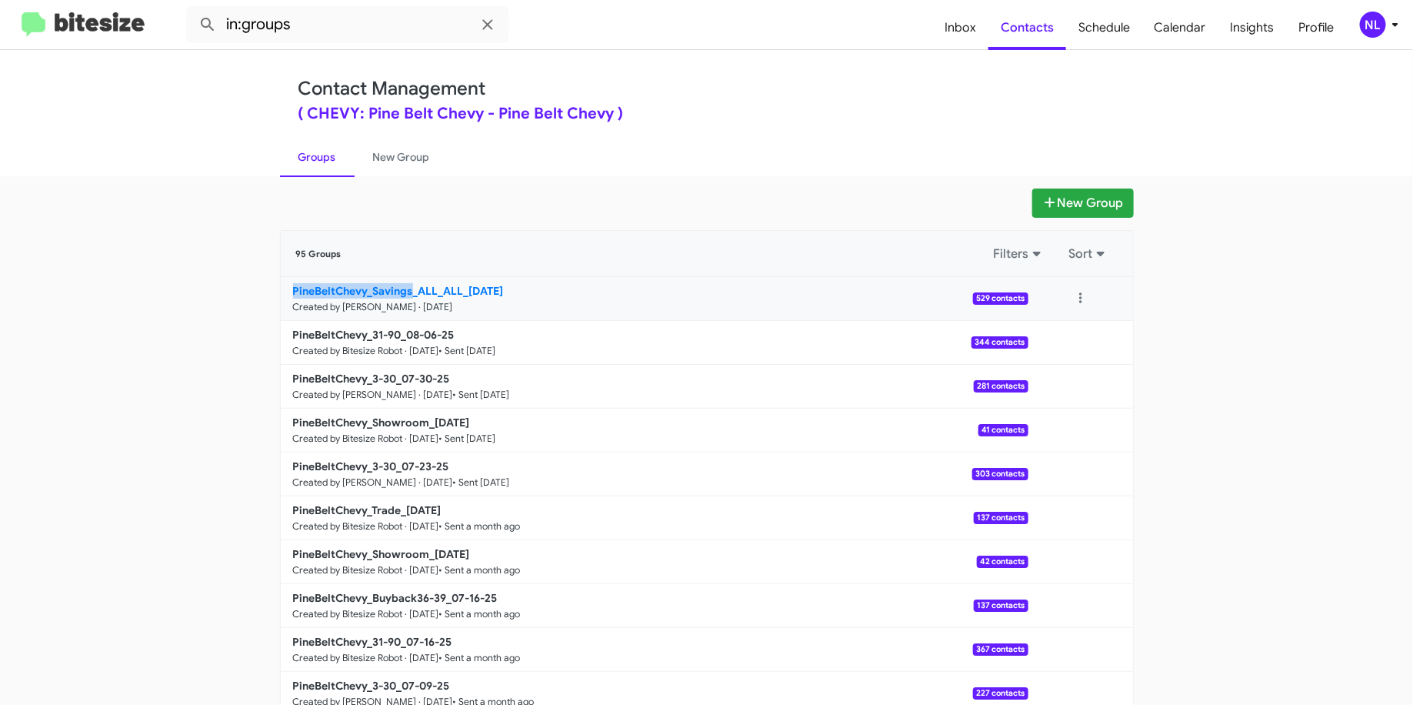
copy b "PineBeltChevy_Savings"
drag, startPoint x: 238, startPoint y: 292, endPoint x: 405, endPoint y: 292, distance: 166.9
click at [405, 292] on app-groups "New Group 95 Groups Filters Sort PineBeltChevy_Savings_ALL_ALL_08-12-25 Created…" at bounding box center [706, 472] width 1413 height 568
click at [378, 45] on mat-toolbar "in:groups Inbox Contacts Schedule Calendar Insights Profile NL" at bounding box center [706, 24] width 1413 height 49
click at [375, 32] on input "in:groups" at bounding box center [347, 24] width 323 height 37
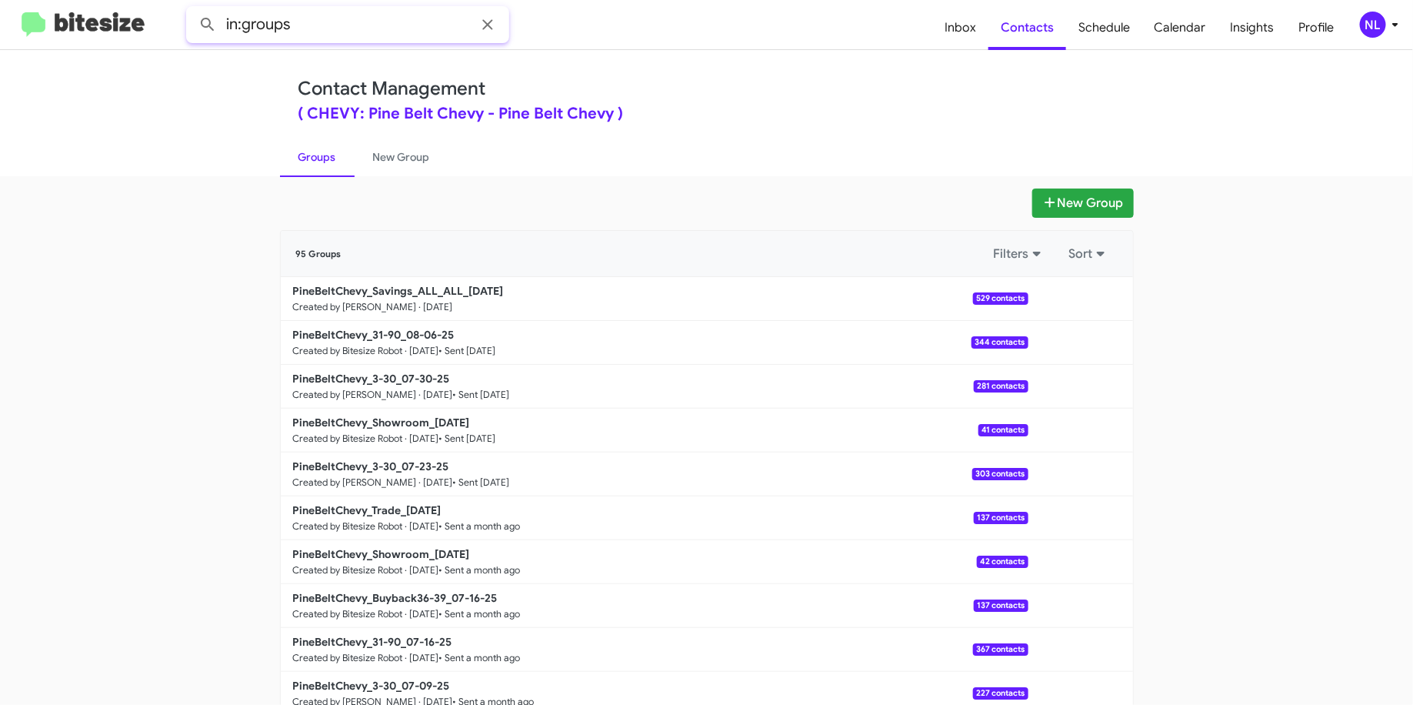
paste input "PineBeltChevy_Savings"
type input "in:groups PineBeltChevy_Savings"
click at [192, 9] on button at bounding box center [207, 24] width 31 height 31
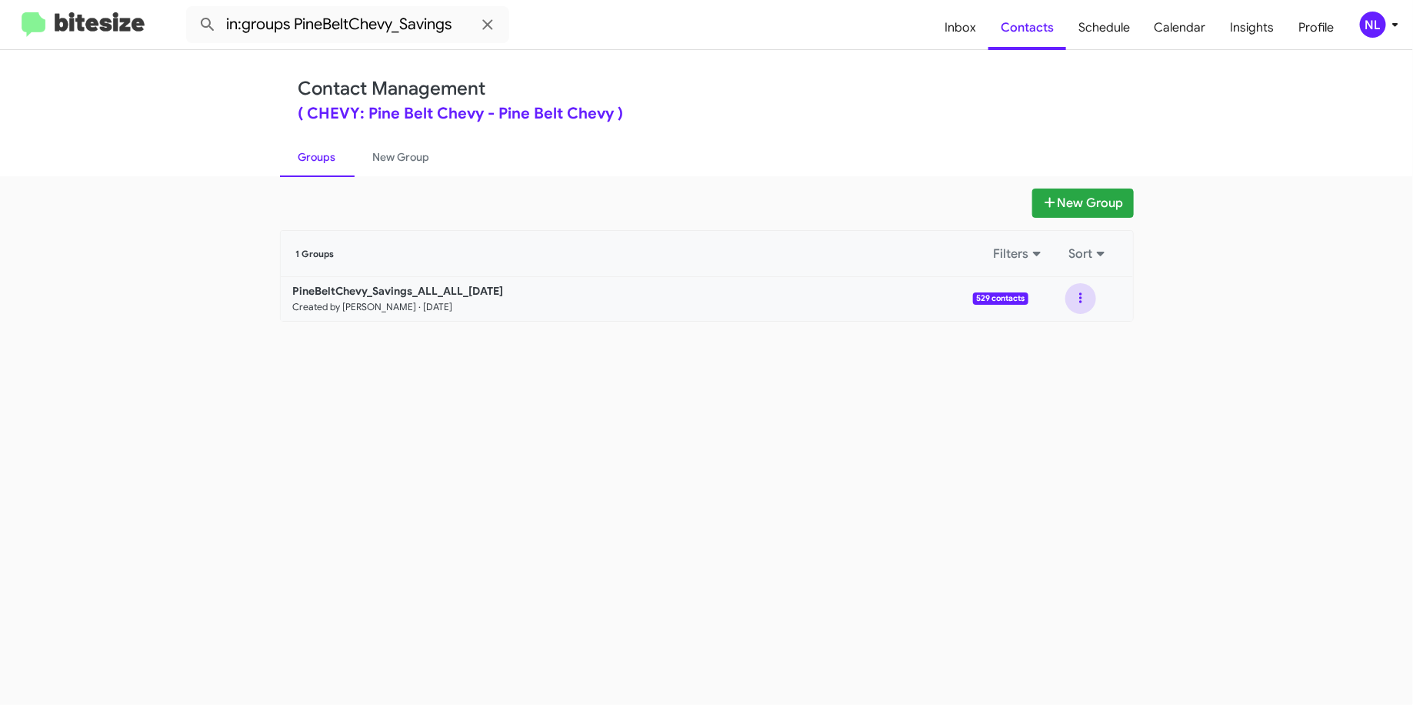
click at [1069, 292] on button at bounding box center [1081, 298] width 31 height 31
click at [1058, 335] on button "View contacts" at bounding box center [1034, 340] width 123 height 37
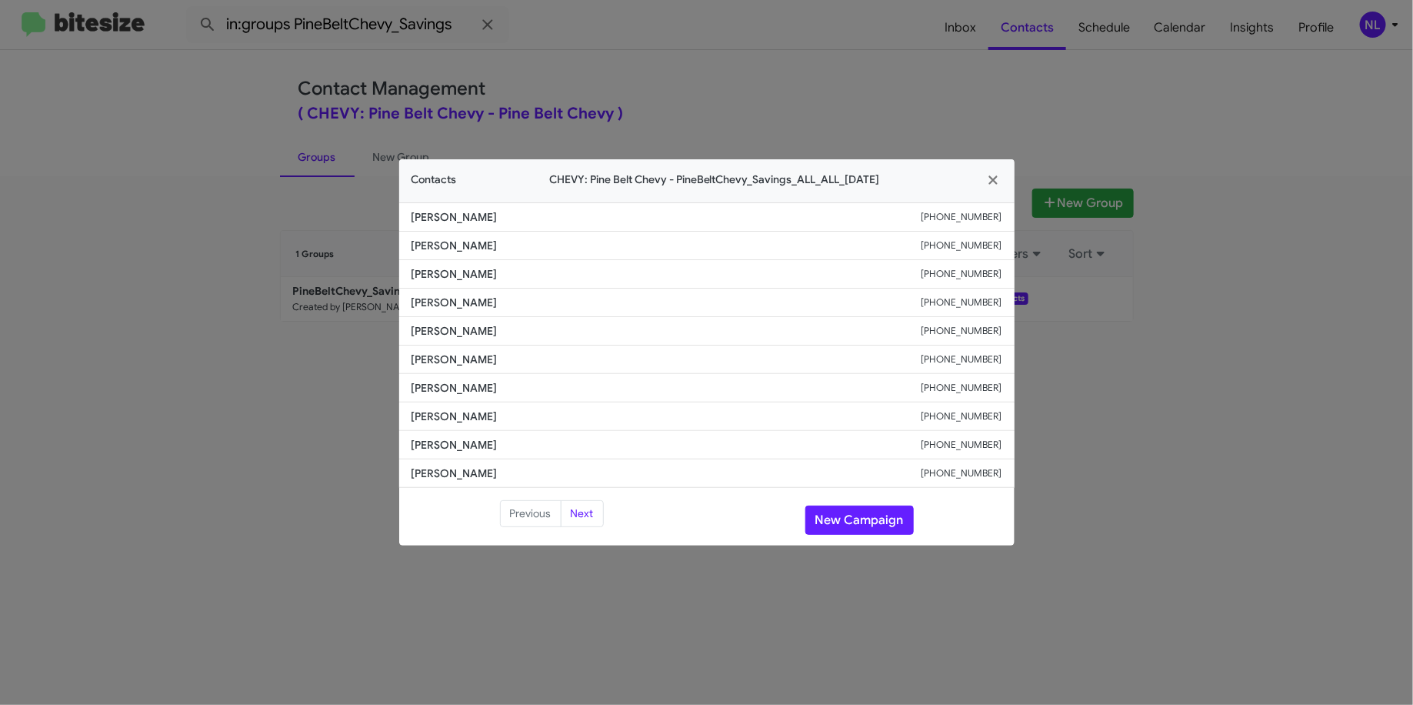
drag, startPoint x: 511, startPoint y: 275, endPoint x: 394, endPoint y: 280, distance: 117.0
click at [394, 280] on modal-container "Contacts CHEVY: Pine Belt Chevy - PineBeltChevy_Savings_ALL_ALL_08-12-25 Joshua…" at bounding box center [706, 352] width 1413 height 705
copy span "Dericeo Sherrod"
click at [481, 360] on span "Carey Jackson" at bounding box center [667, 359] width 510 height 15
drag, startPoint x: 502, startPoint y: 269, endPoint x: 399, endPoint y: 280, distance: 103.7
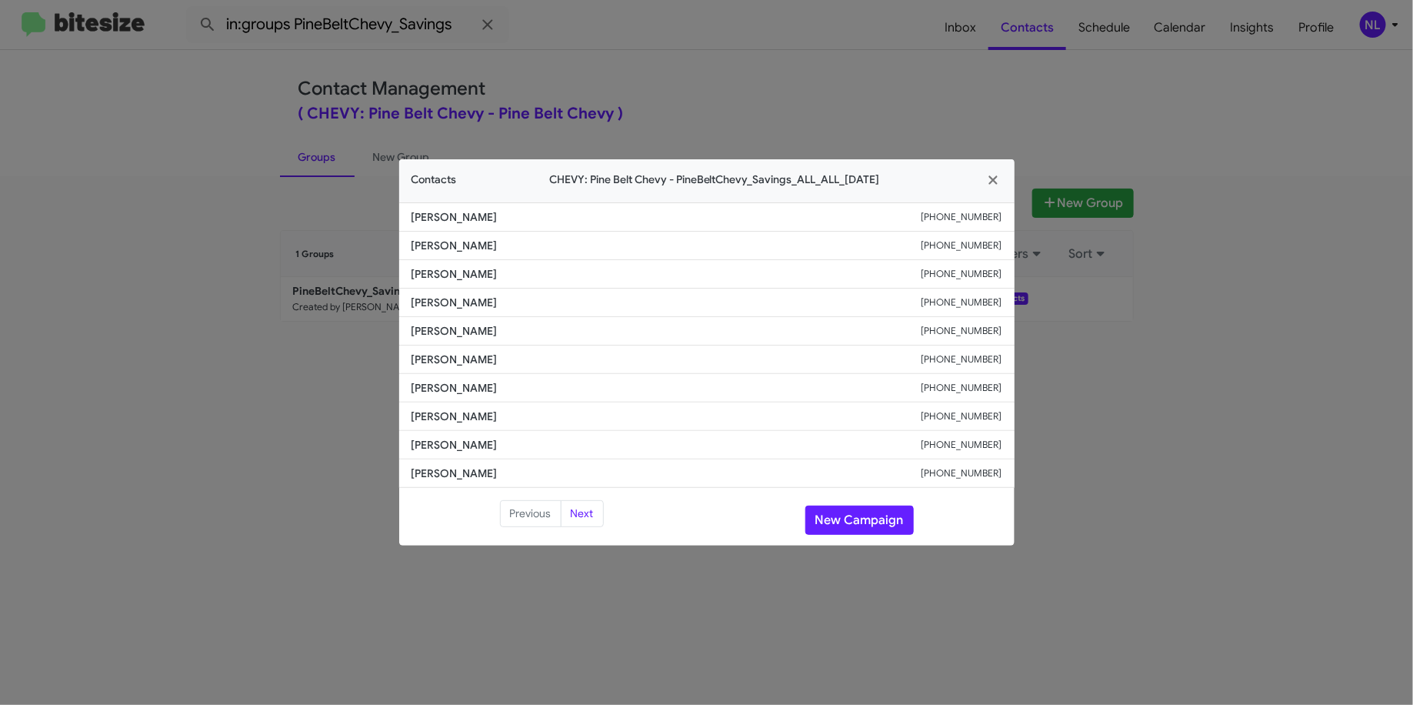
click at [399, 280] on li "Dericeo Sherrod +17692586402" at bounding box center [706, 274] width 615 height 28
copy span "Dericeo Sherrod"
